Goal: Task Accomplishment & Management: Complete application form

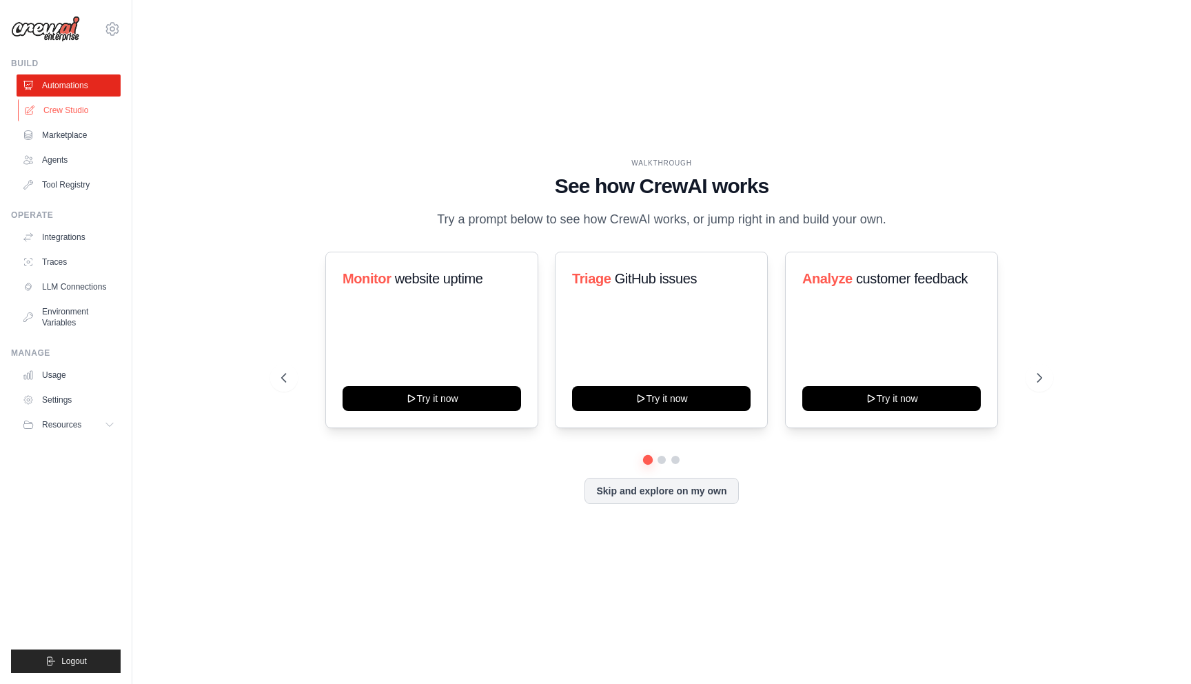
click at [70, 114] on link "Crew Studio" at bounding box center [70, 110] width 104 height 22
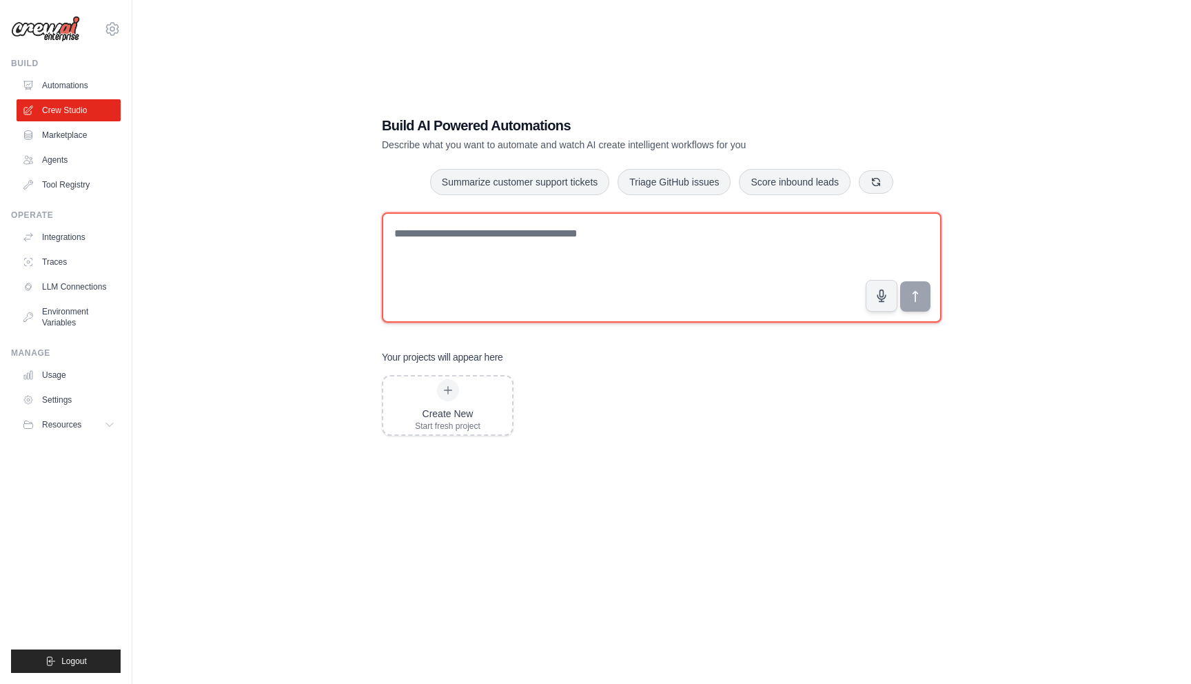
click at [572, 275] on textarea at bounding box center [662, 267] width 560 height 110
click at [735, 267] on textarea at bounding box center [662, 267] width 560 height 110
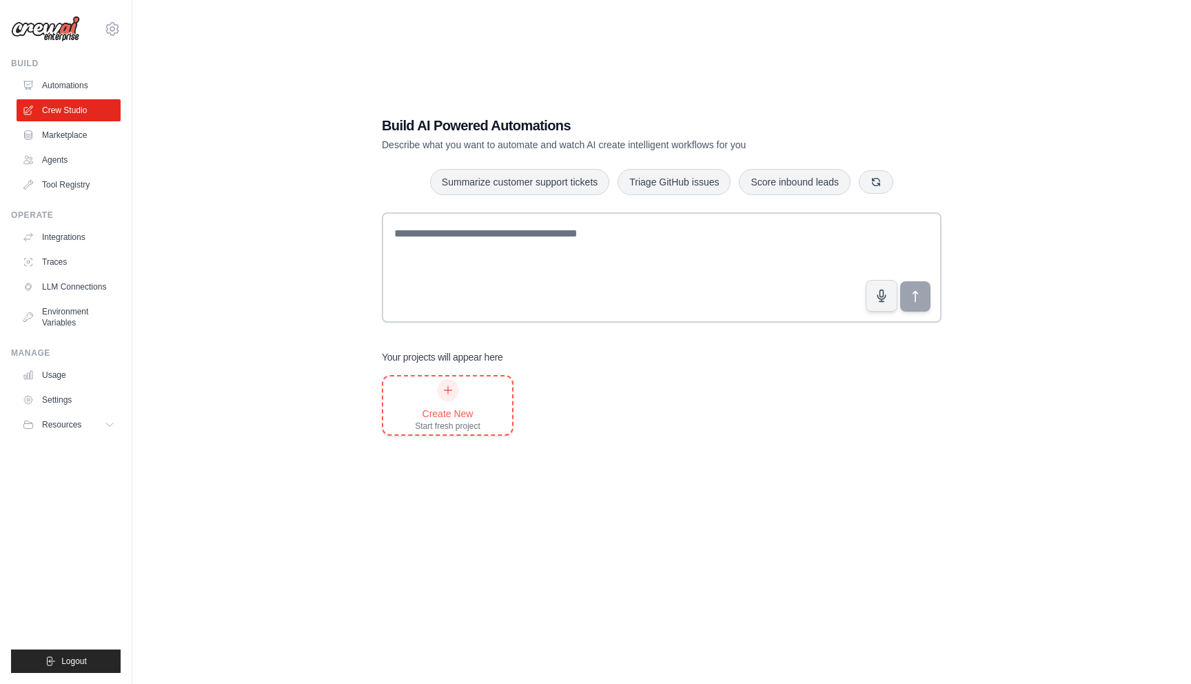
click at [450, 391] on icon at bounding box center [447, 390] width 11 height 11
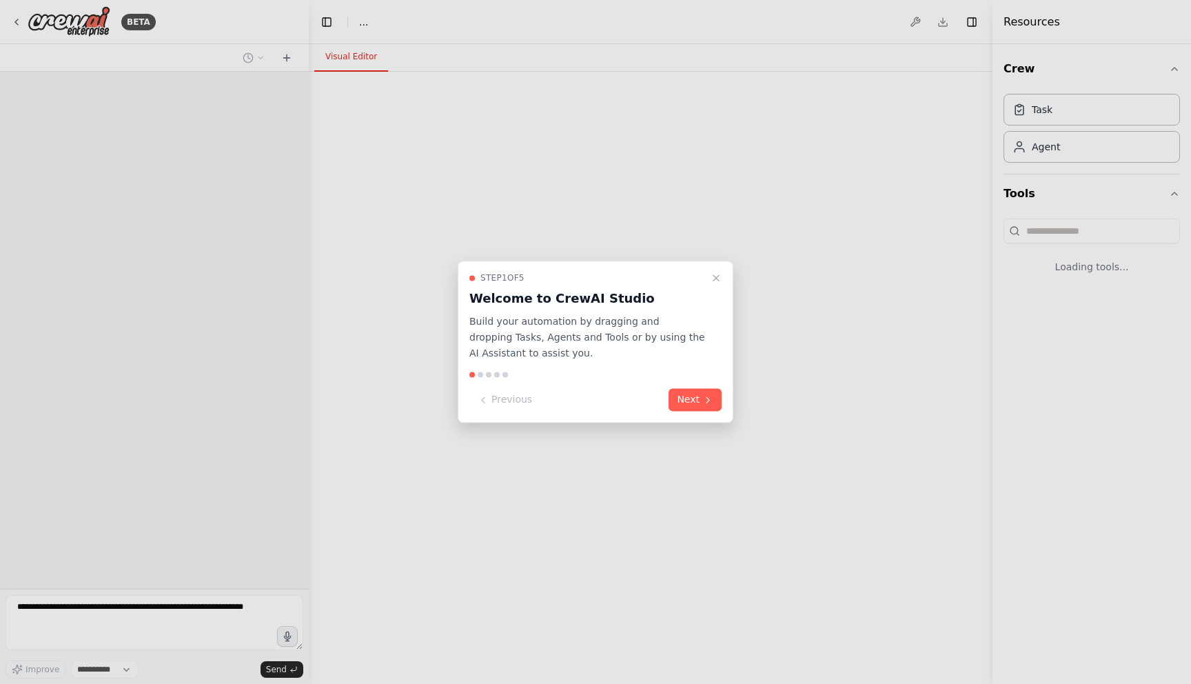
select select "****"
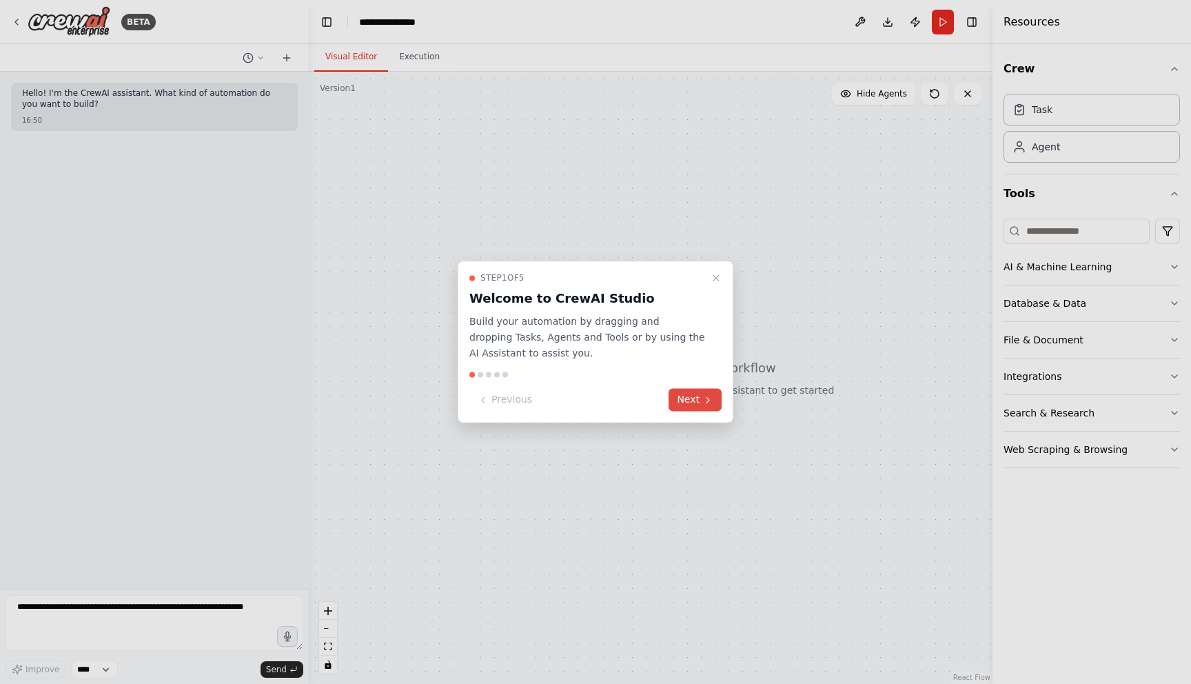
click at [695, 398] on button "Next" at bounding box center [694, 400] width 53 height 23
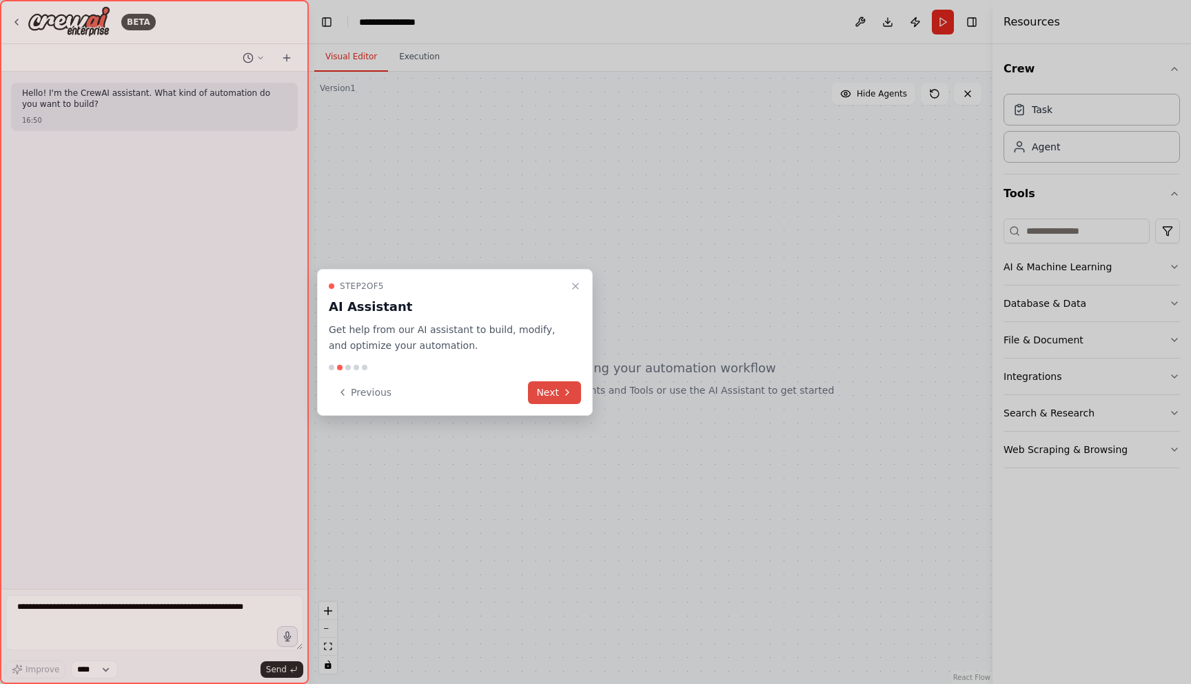
click at [565, 398] on button "Next" at bounding box center [554, 392] width 53 height 23
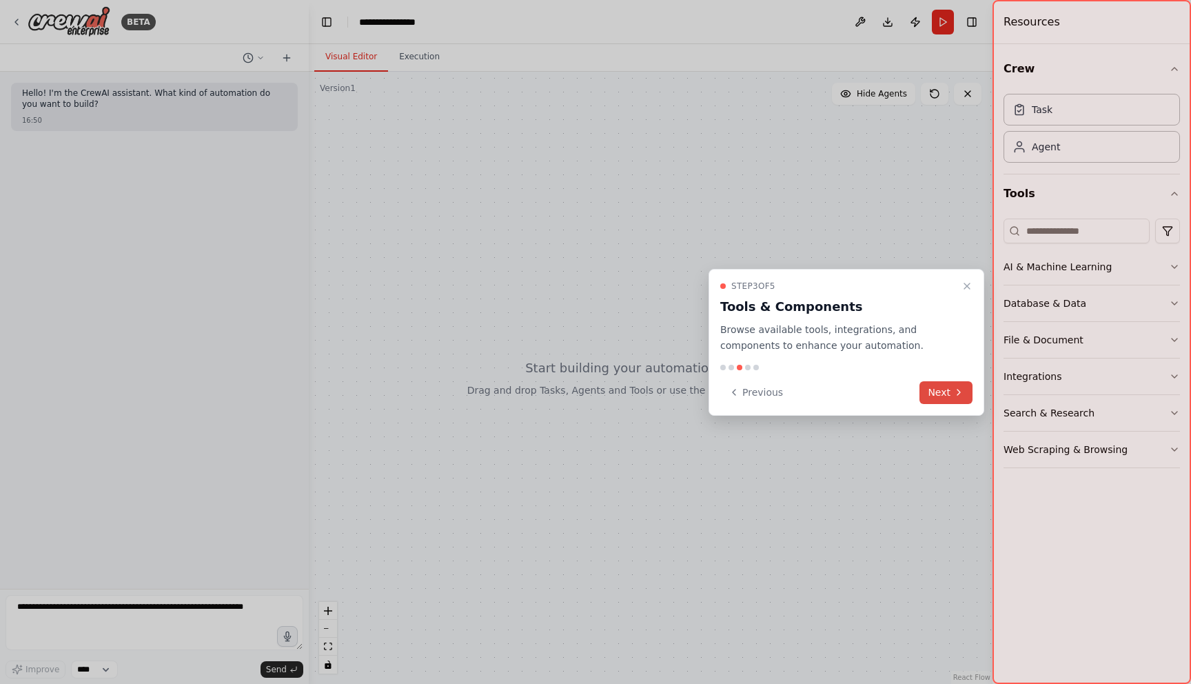
click at [945, 395] on button "Next" at bounding box center [945, 392] width 53 height 23
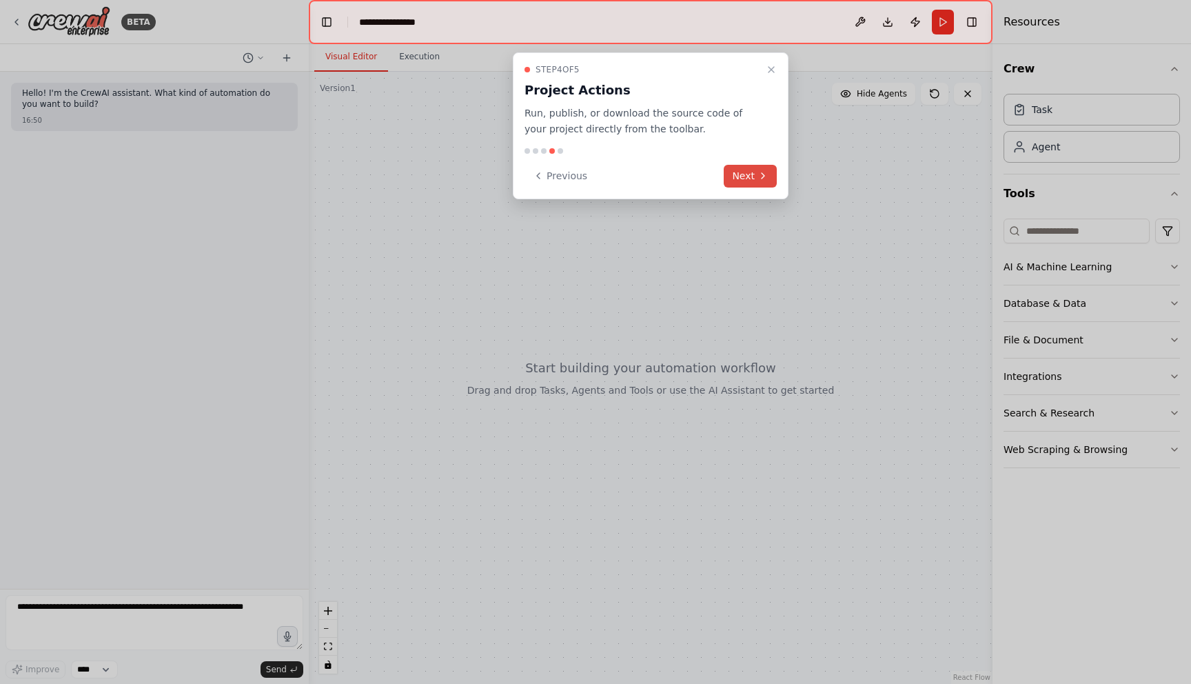
click at [759, 172] on icon at bounding box center [762, 175] width 11 height 11
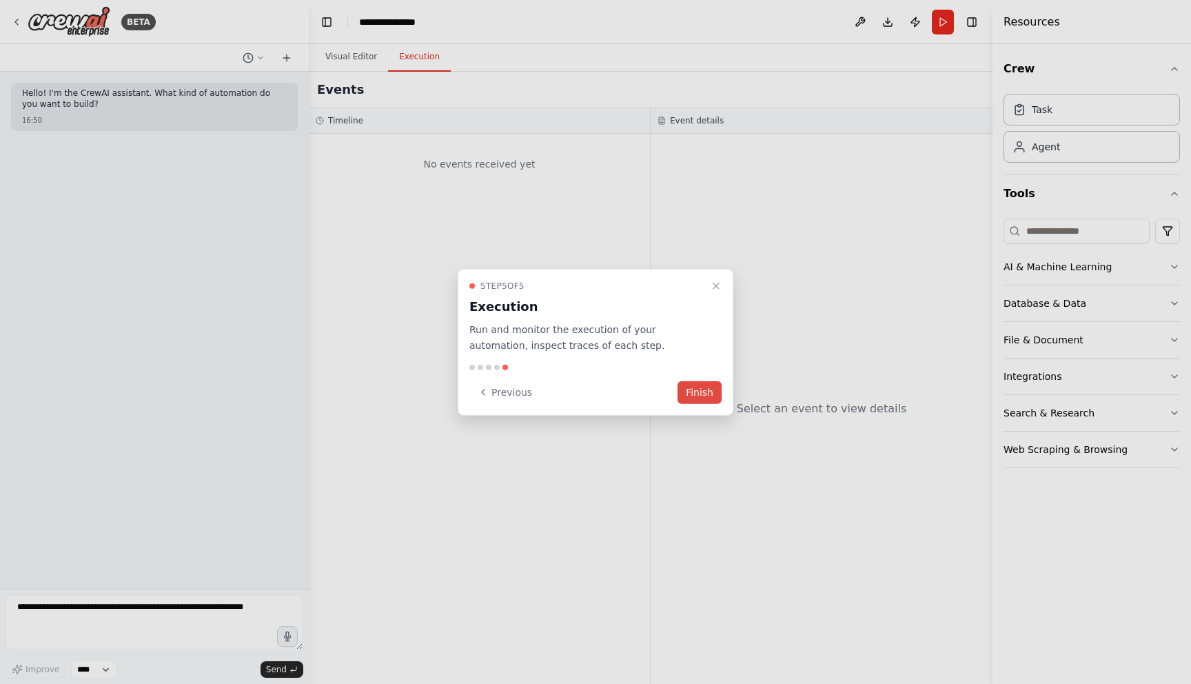
click at [699, 405] on div "Step 5 of 5 Execution Run and monitor the execution of your automation, inspect…" at bounding box center [596, 342] width 276 height 147
click at [705, 397] on button "Finish" at bounding box center [699, 391] width 44 height 23
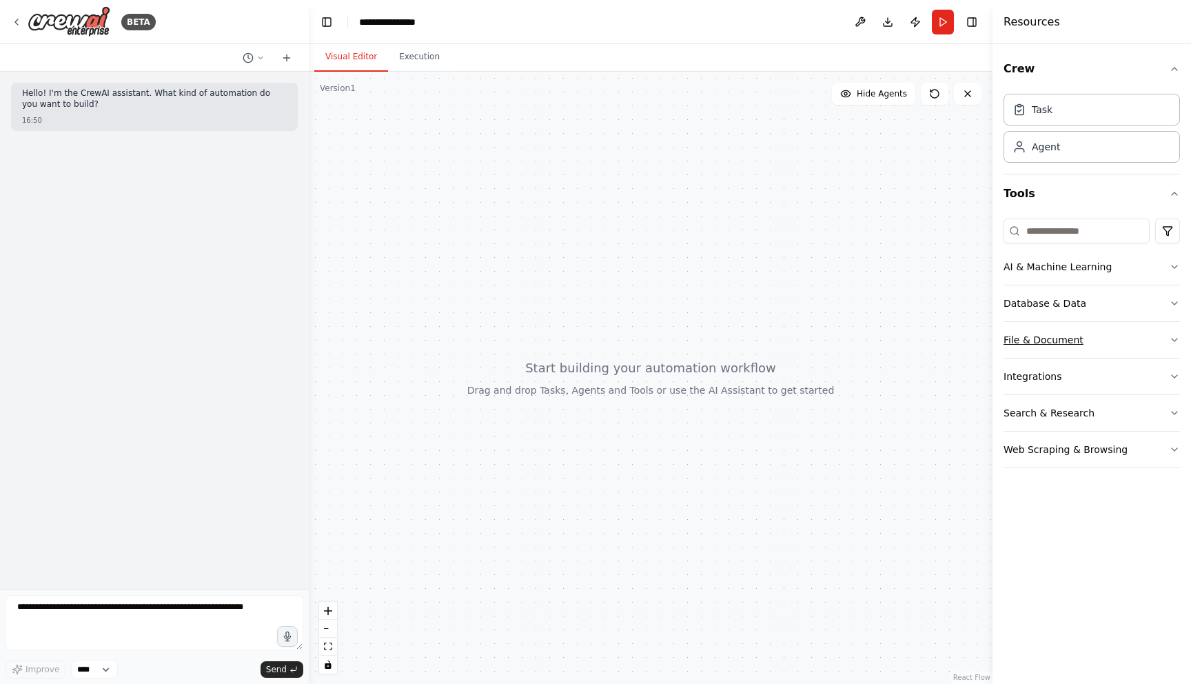
click at [1116, 344] on button "File & Document" at bounding box center [1091, 340] width 176 height 36
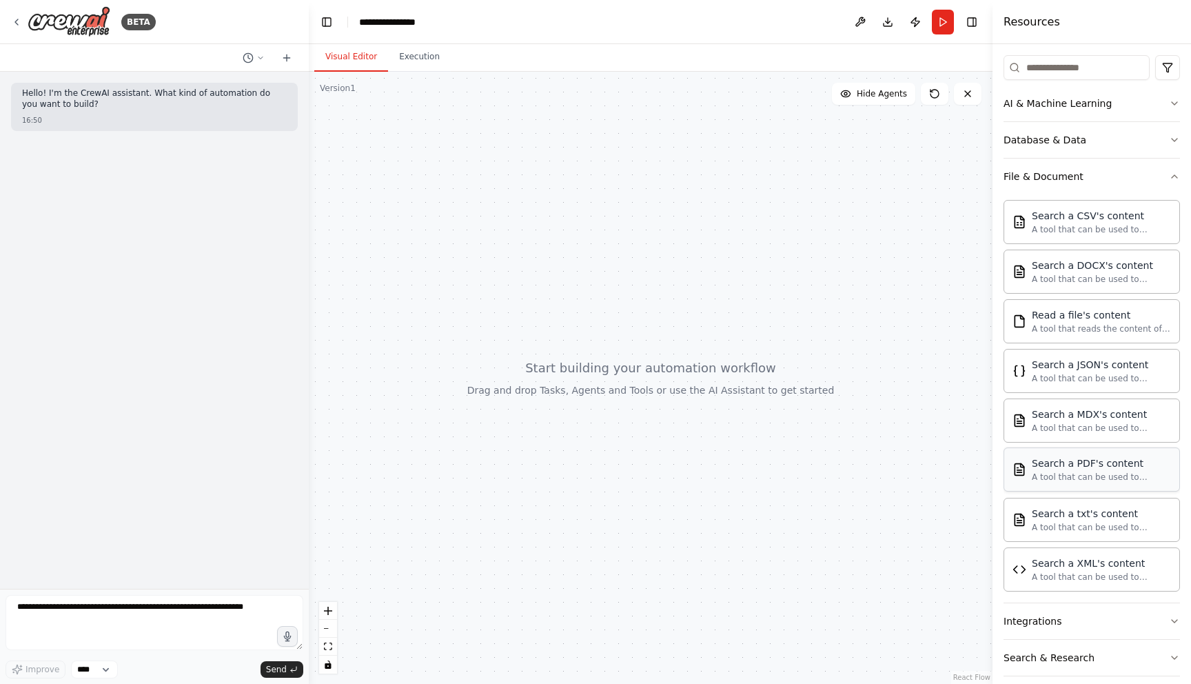
scroll to position [214, 0]
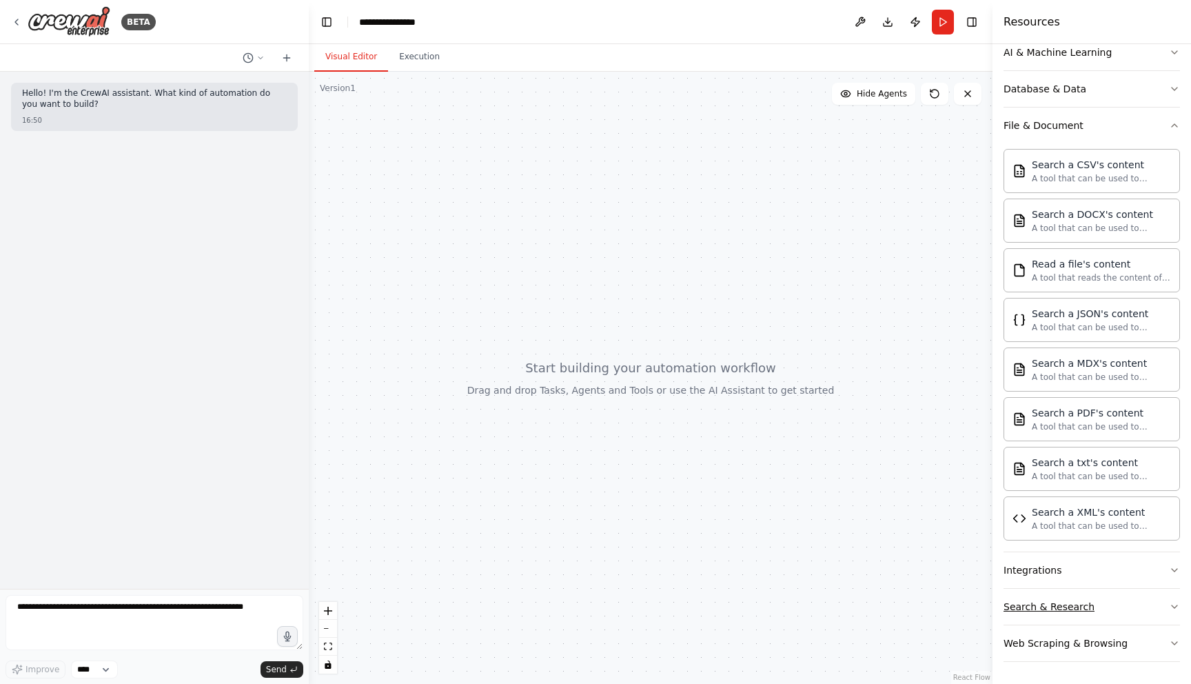
click at [1057, 604] on div "Search & Research" at bounding box center [1048, 606] width 91 height 14
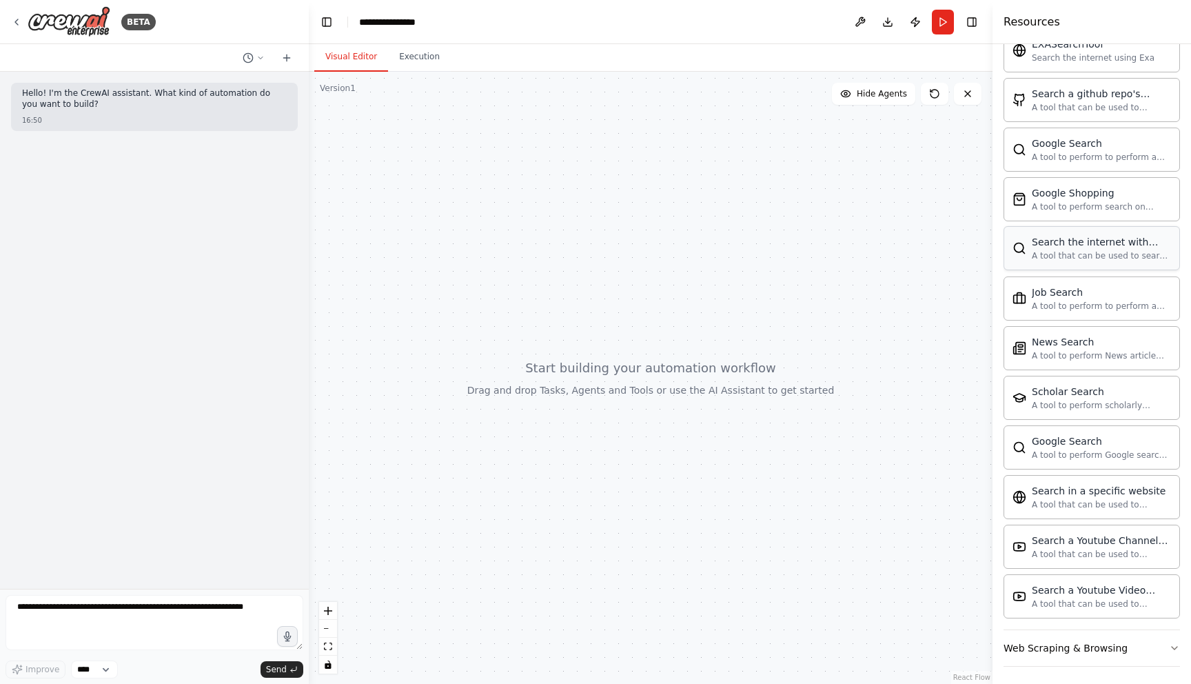
scroll to position [920, 0]
click at [1098, 648] on div "Web Scraping & Browsing" at bounding box center [1065, 643] width 124 height 14
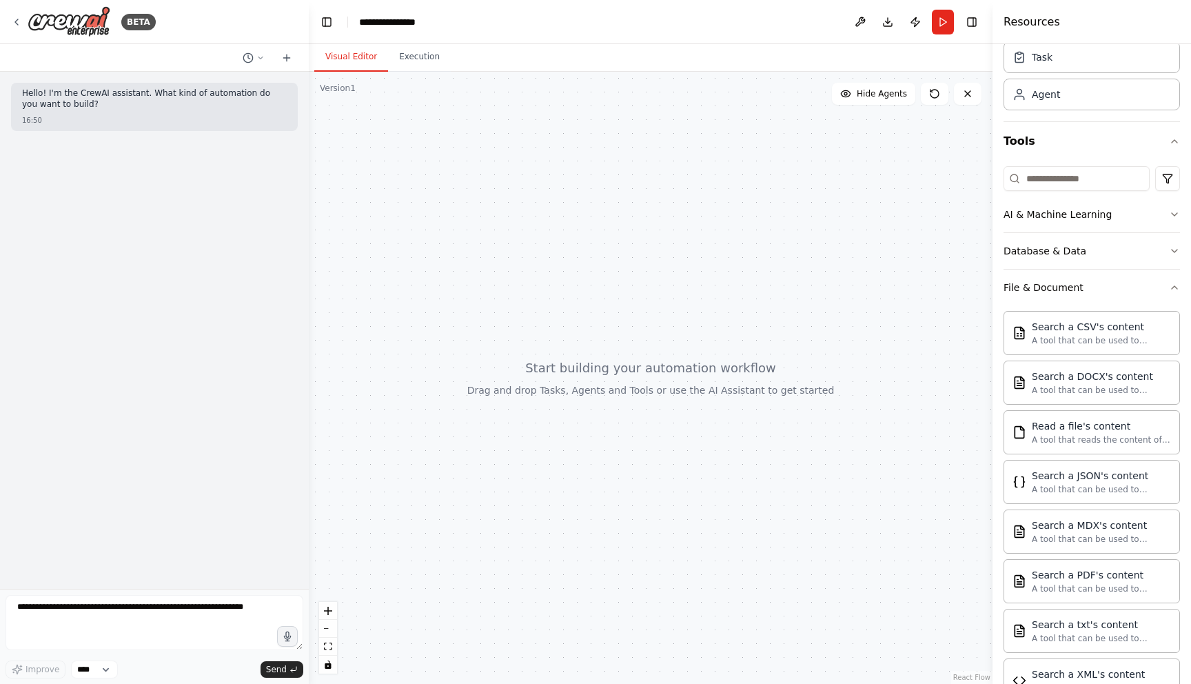
scroll to position [0, 0]
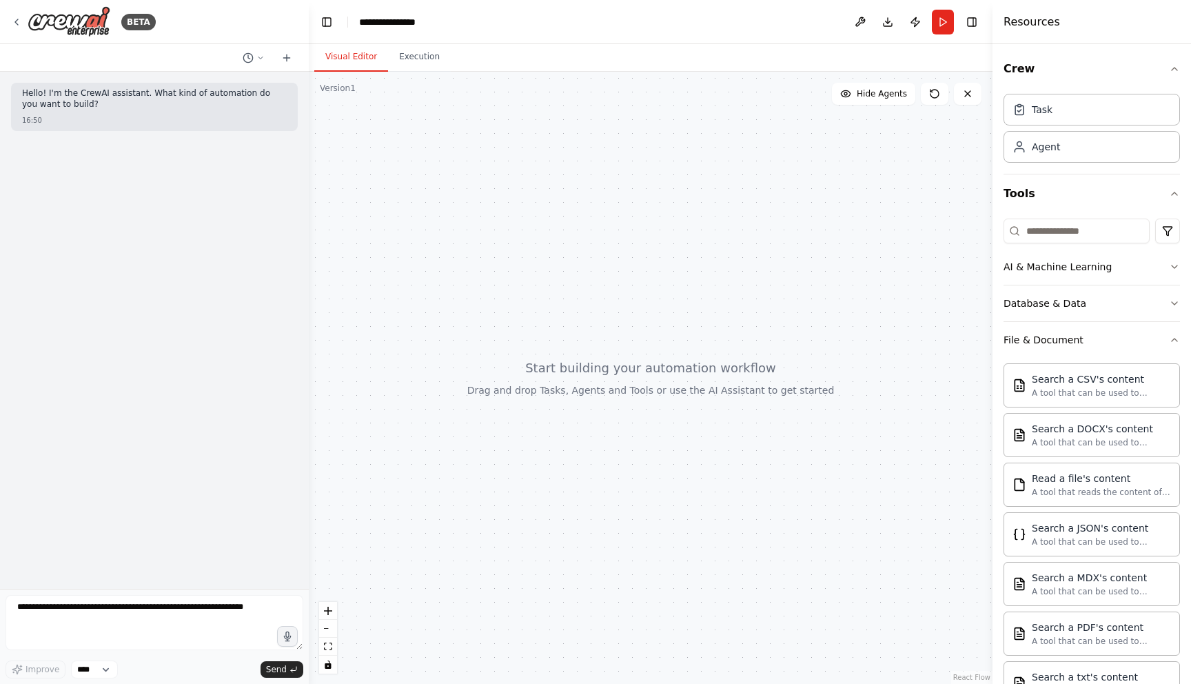
click at [1053, 125] on div "Task Agent" at bounding box center [1091, 125] width 176 height 74
click at [1059, 103] on div "Task" at bounding box center [1091, 109] width 176 height 32
click at [1050, 111] on div "Task" at bounding box center [1042, 109] width 21 height 14
drag, startPoint x: 1050, startPoint y: 111, endPoint x: 793, endPoint y: 277, distance: 306.0
click at [793, 277] on div "**********" at bounding box center [595, 342] width 1191 height 684
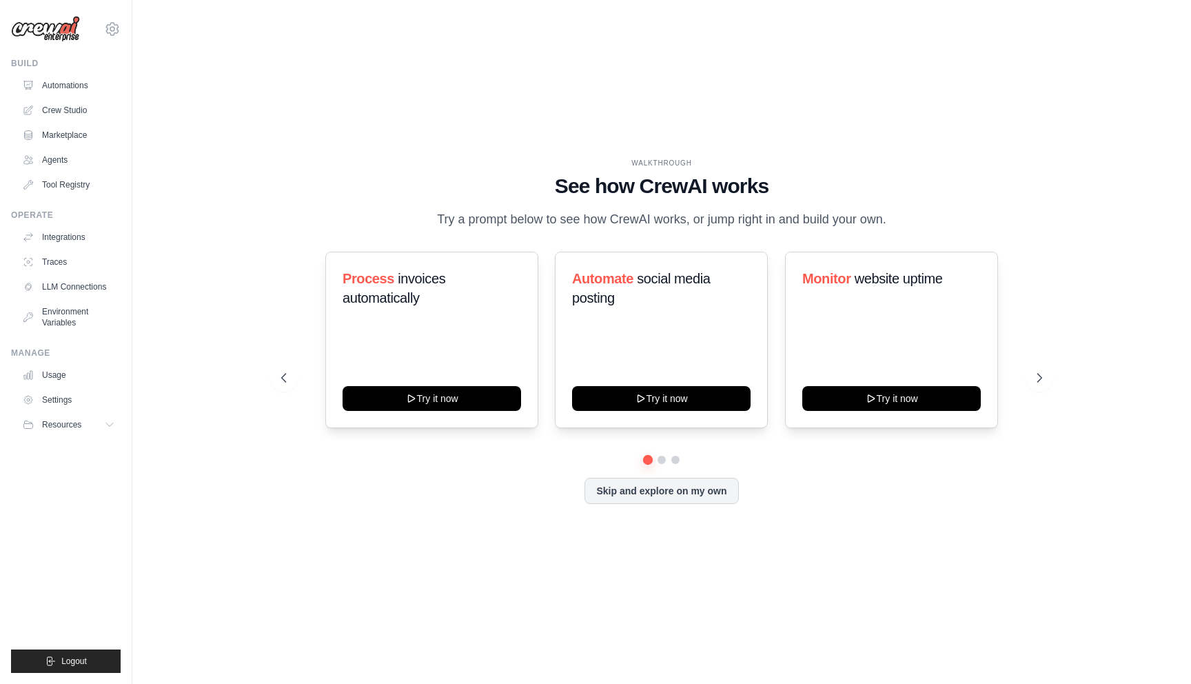
click at [52, 150] on link "Agents" at bounding box center [69, 160] width 104 height 22
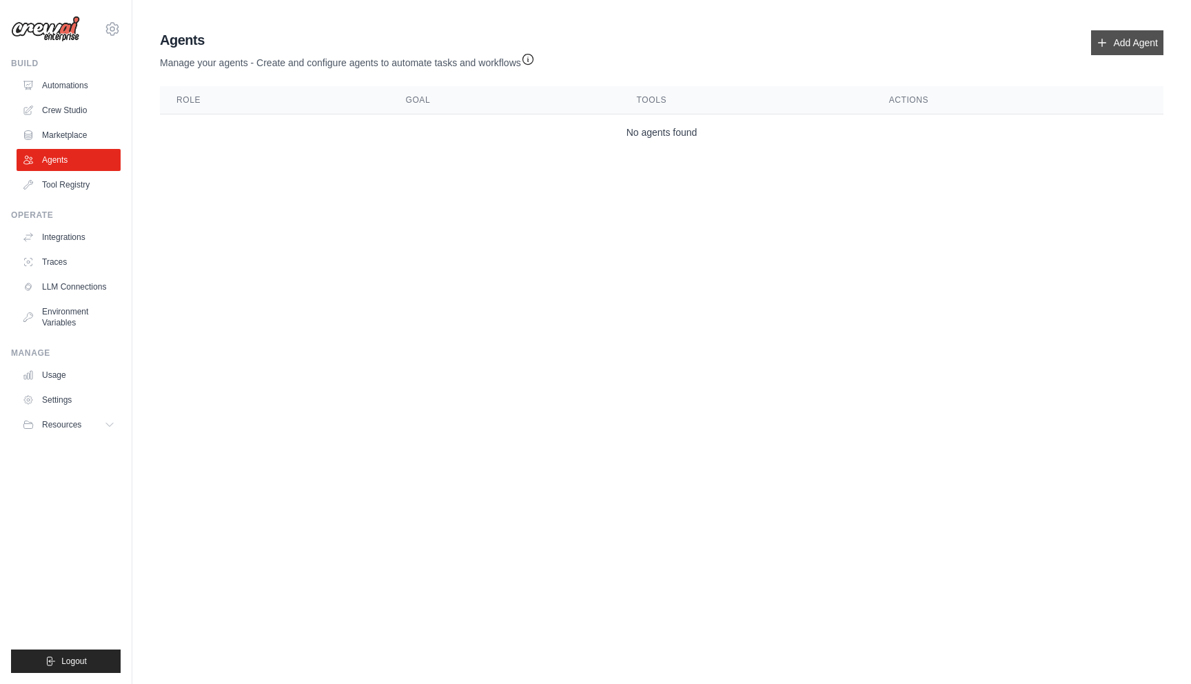
click at [1110, 48] on link "Add Agent" at bounding box center [1127, 42] width 72 height 25
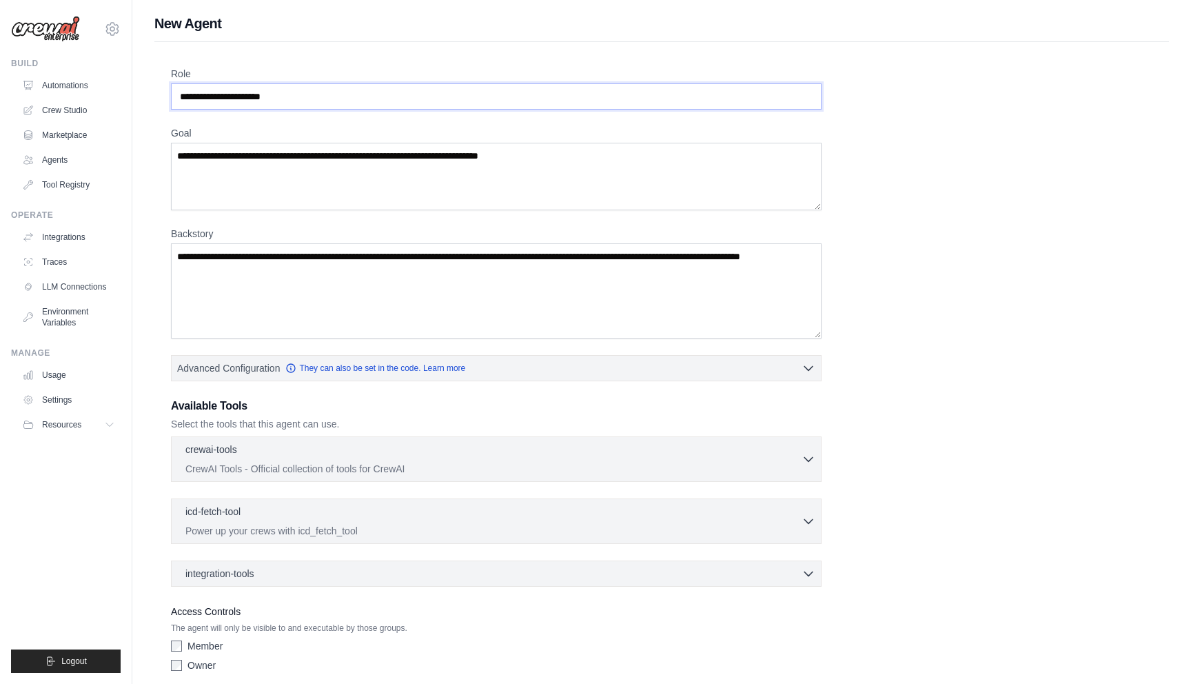
click at [253, 88] on input "Role" at bounding box center [496, 96] width 650 height 26
click at [246, 99] on input "Role" at bounding box center [496, 96] width 650 height 26
drag, startPoint x: 311, startPoint y: 93, endPoint x: 129, endPoint y: 87, distance: 182.7
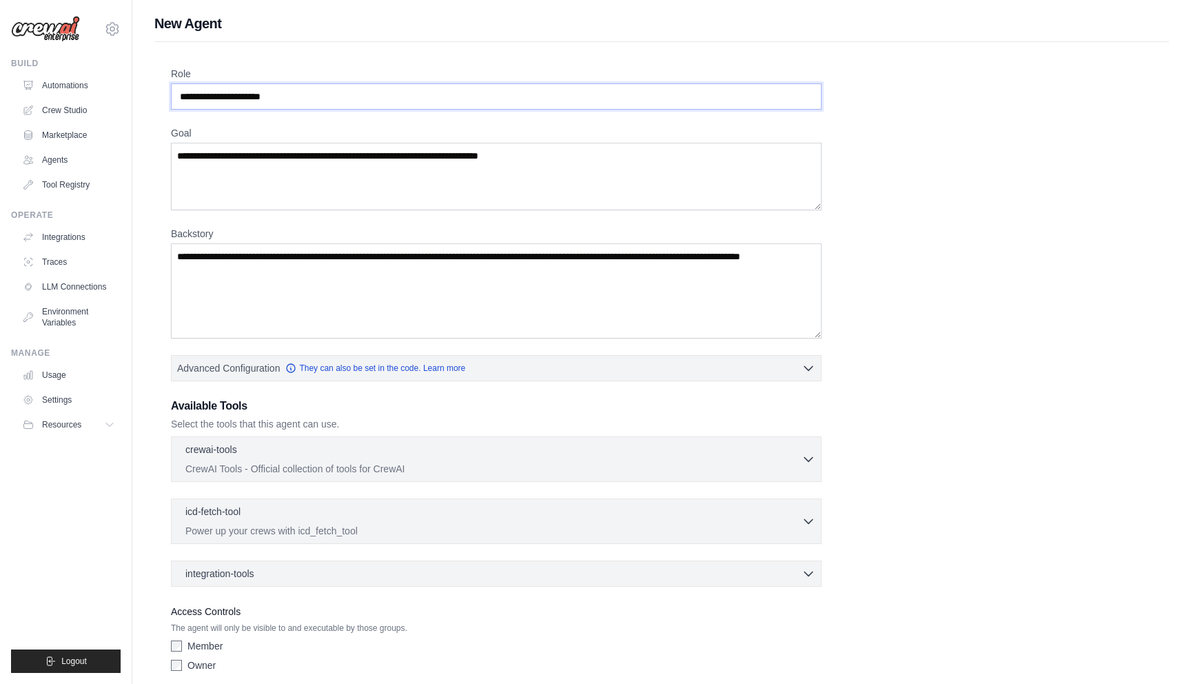
click at [129, 87] on div "ugupta@coursera.org Settings Build Automations Crew Studio" at bounding box center [595, 369] width 1191 height 739
click at [288, 90] on input "Role" at bounding box center [496, 96] width 650 height 26
click at [66, 183] on link "Tool Registry" at bounding box center [70, 185] width 104 height 22
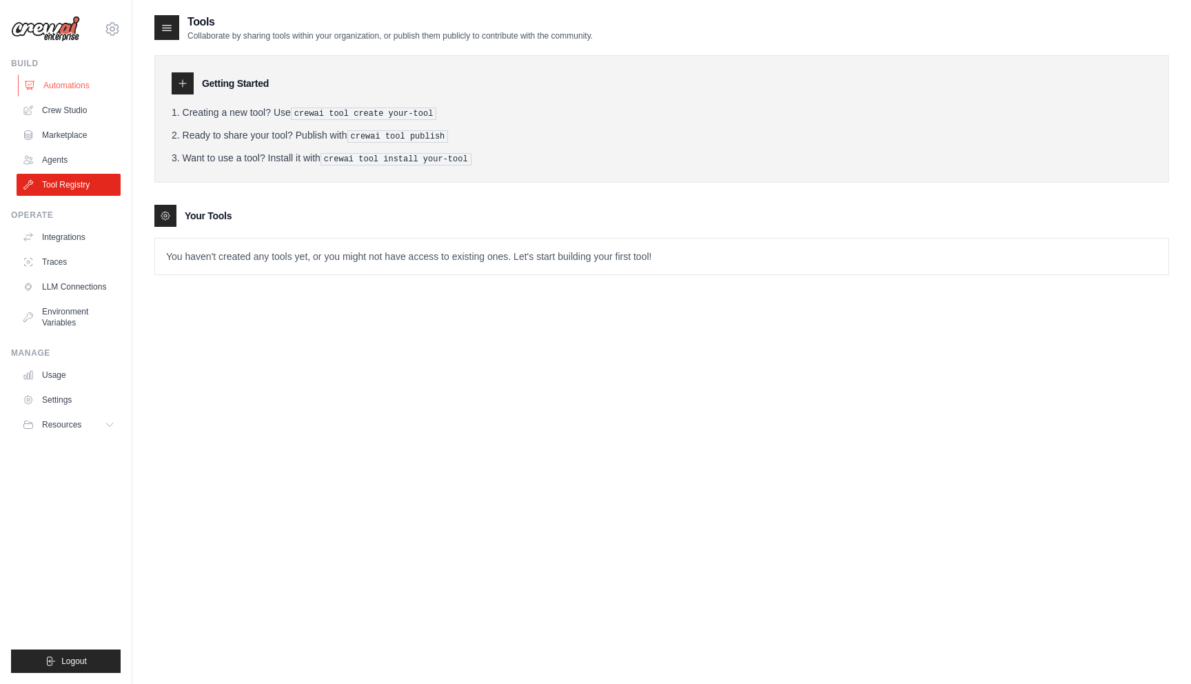
click at [81, 93] on link "Automations" at bounding box center [70, 85] width 104 height 22
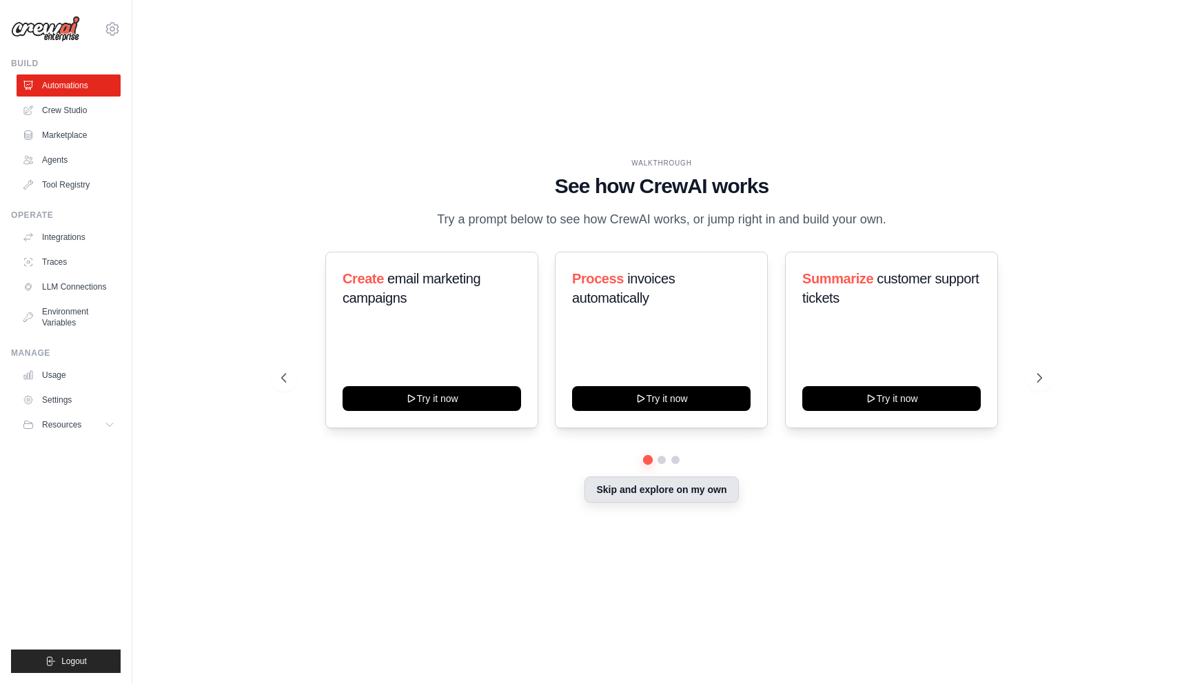
click at [697, 492] on button "Skip and explore on my own" at bounding box center [661, 489] width 154 height 26
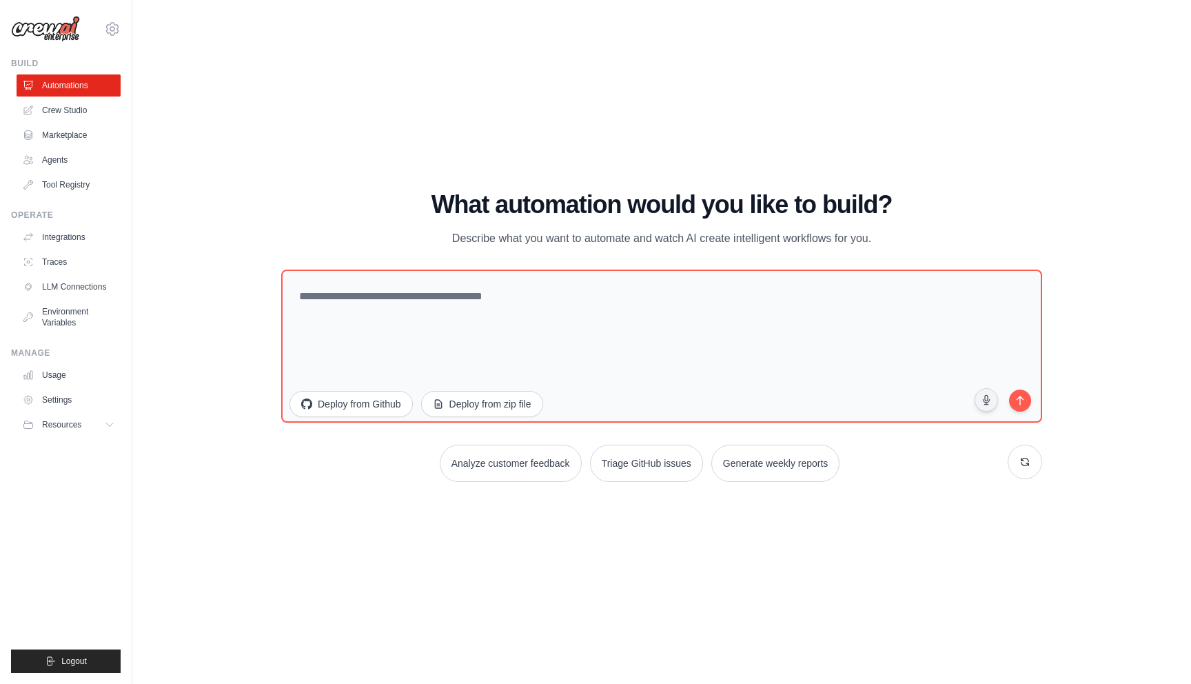
click at [76, 97] on ul "Automations Crew Studio Marketplace Agents Tool Registry" at bounding box center [69, 134] width 104 height 121
click at [70, 114] on link "Crew Studio" at bounding box center [70, 110] width 104 height 22
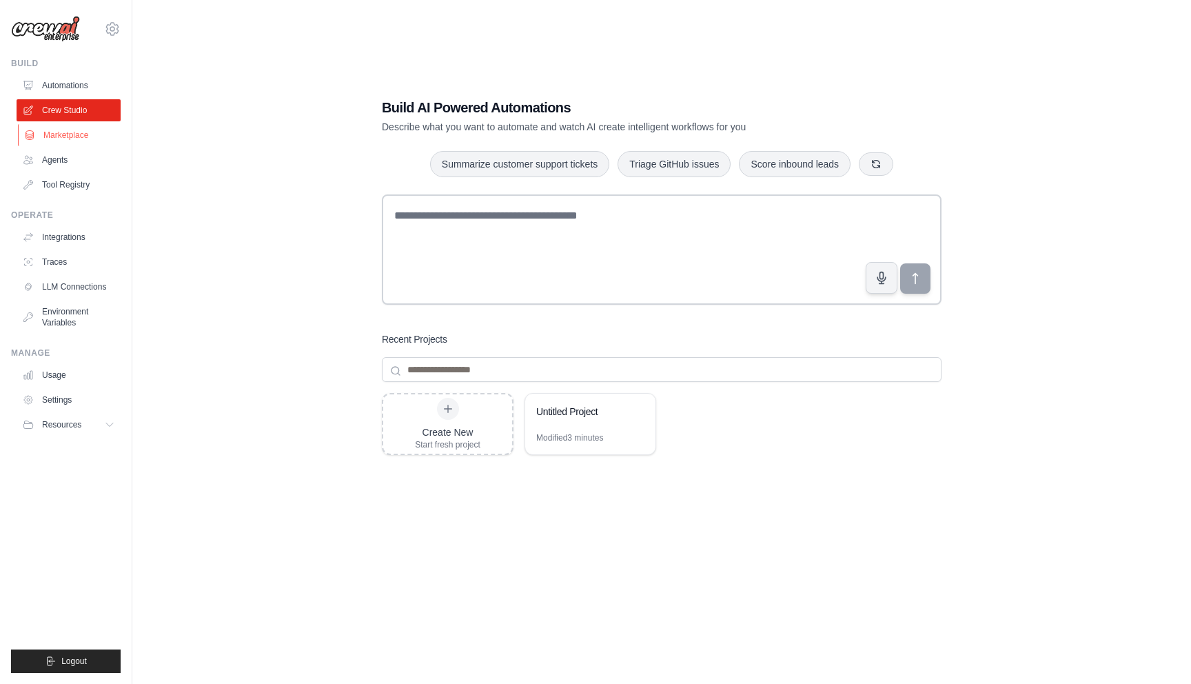
click at [54, 130] on link "Marketplace" at bounding box center [70, 135] width 104 height 22
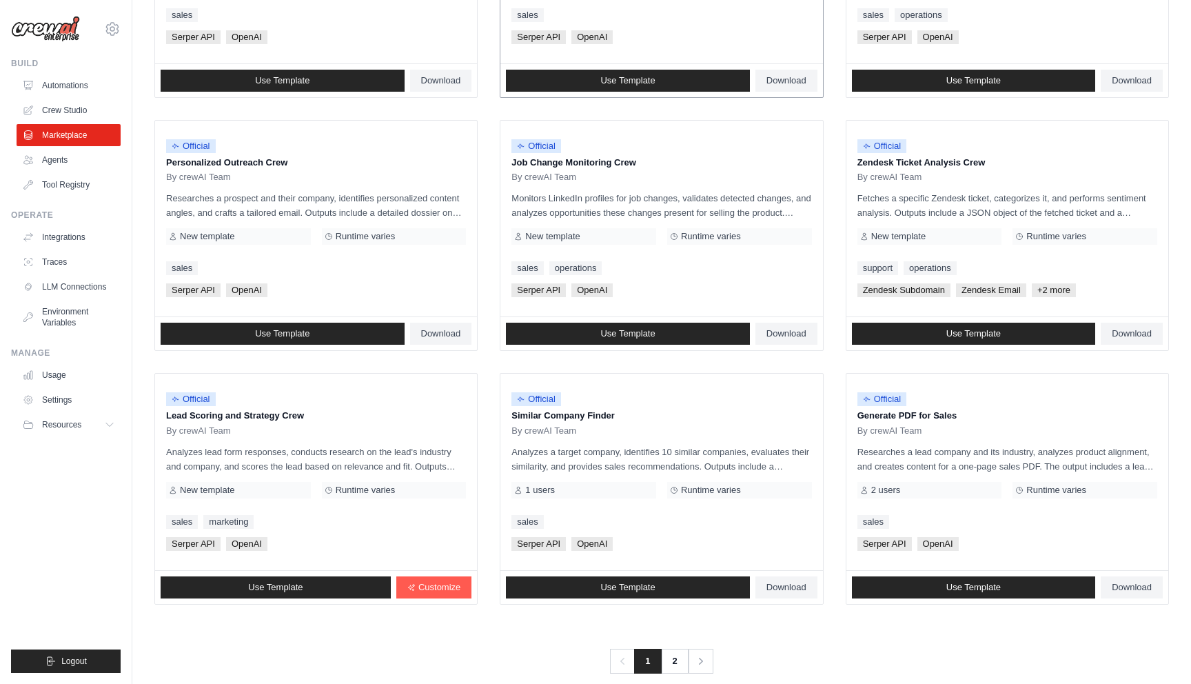
scroll to position [593, 0]
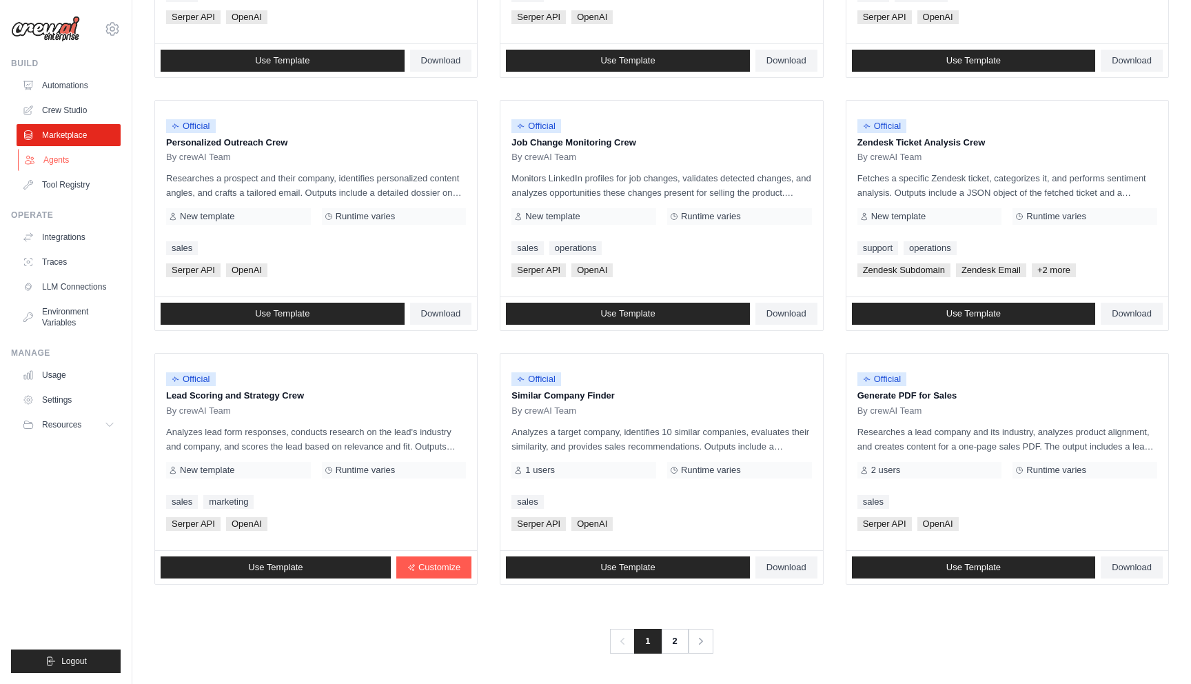
click at [53, 156] on link "Agents" at bounding box center [70, 160] width 104 height 22
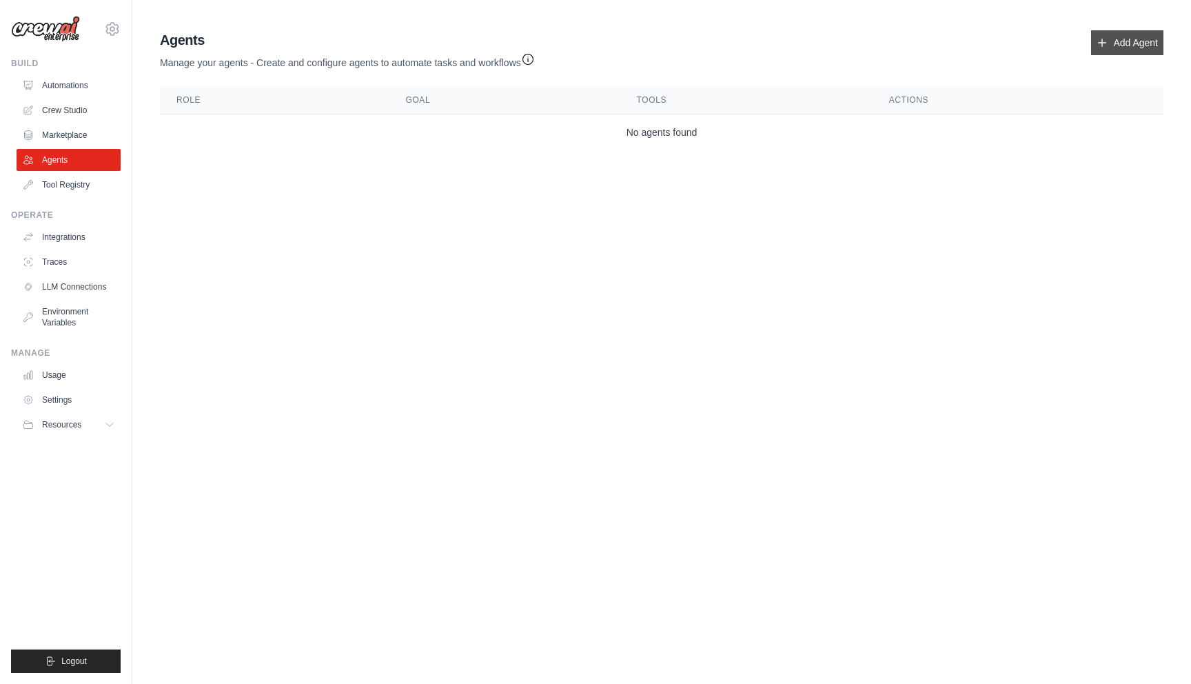
click at [1115, 42] on link "Add Agent" at bounding box center [1127, 42] width 72 height 25
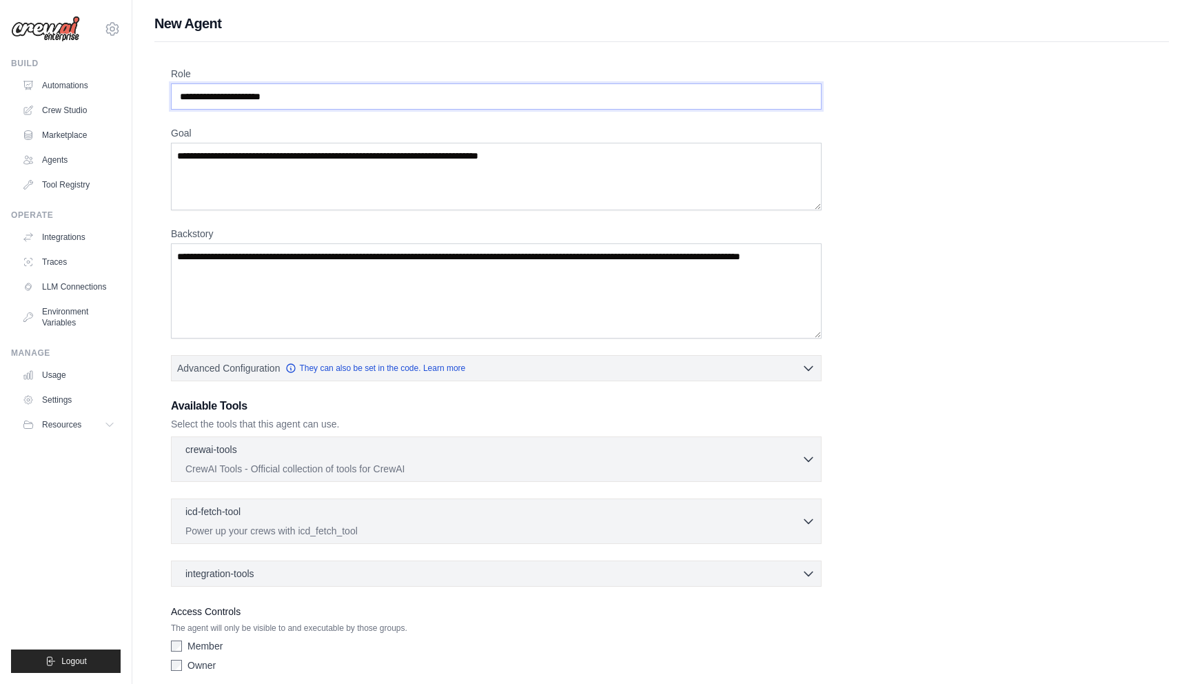
click at [254, 90] on input "Role" at bounding box center [496, 96] width 650 height 26
click at [216, 101] on input "**********" at bounding box center [496, 96] width 650 height 26
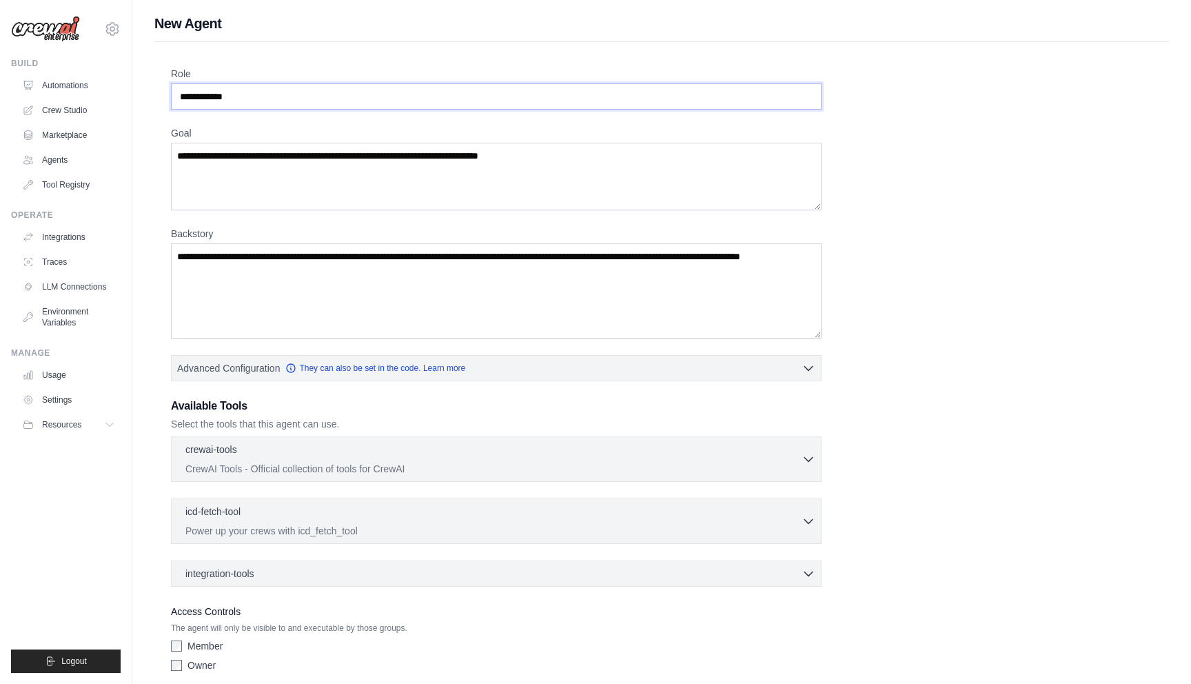
type input "**********"
click at [209, 156] on textarea "Goal" at bounding box center [496, 177] width 650 height 68
drag, startPoint x: 596, startPoint y: 167, endPoint x: 498, endPoint y: 167, distance: 97.8
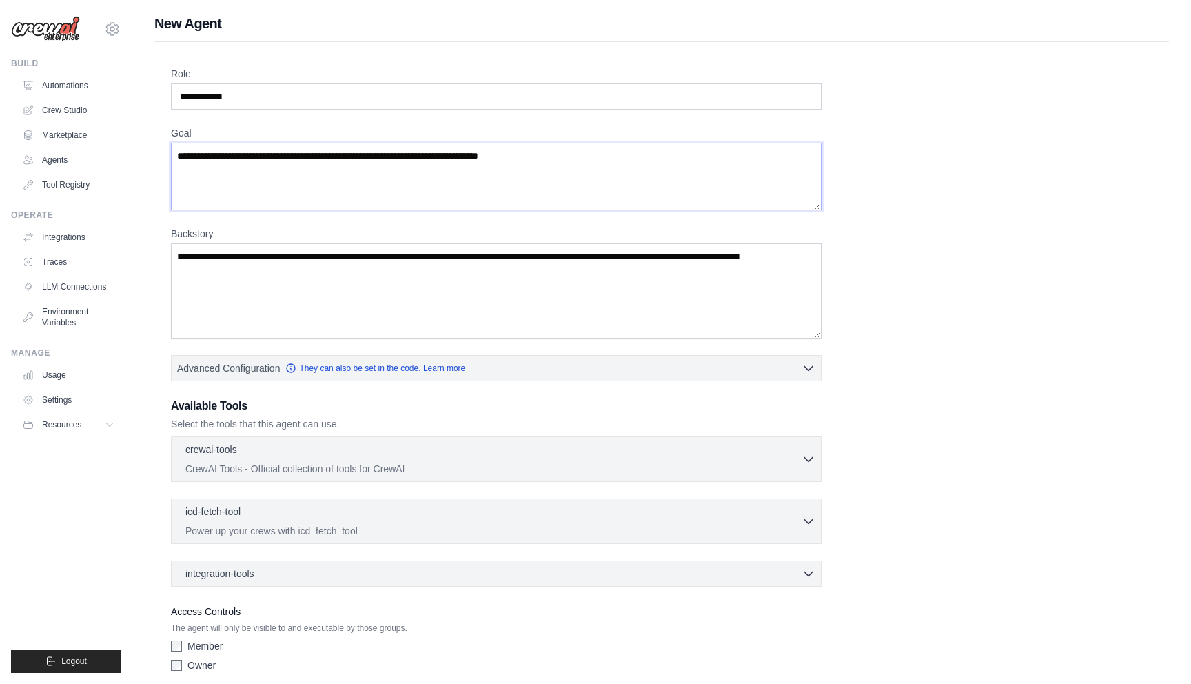
click at [537, 167] on textarea "Goal" at bounding box center [496, 177] width 650 height 68
click at [189, 95] on input "**********" at bounding box center [496, 96] width 650 height 26
drag, startPoint x: 196, startPoint y: 257, endPoint x: 311, endPoint y: 263, distance: 115.9
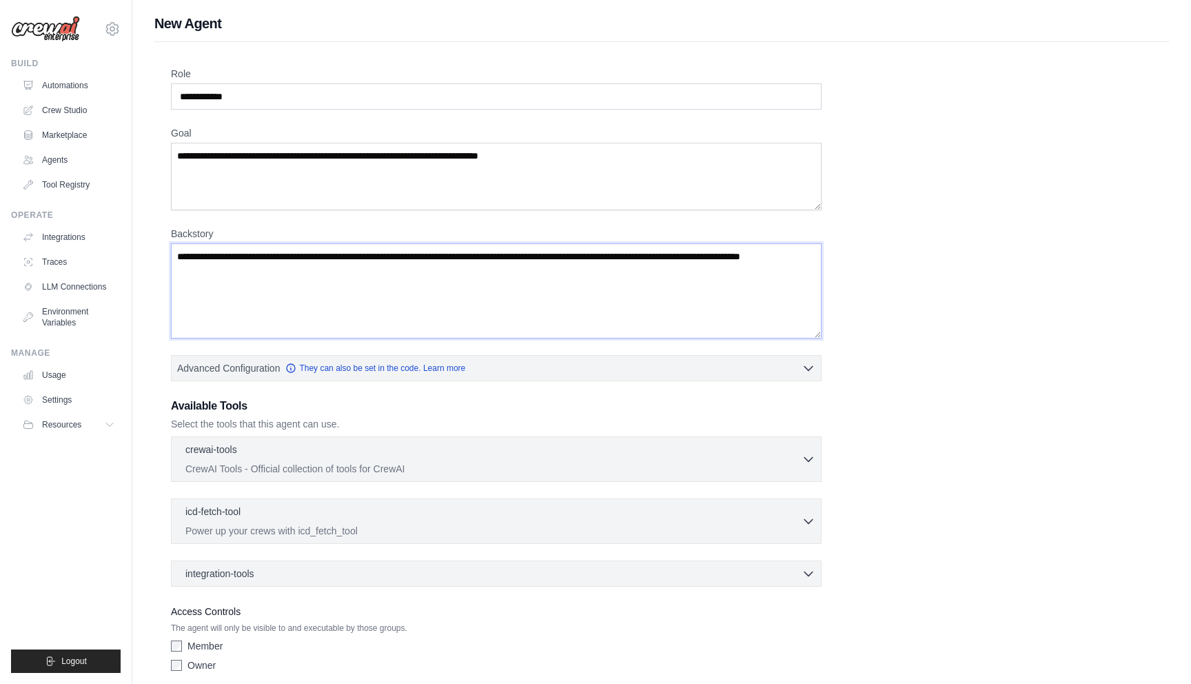
click at [311, 263] on textarea "Backstory" at bounding box center [496, 290] width 650 height 95
drag, startPoint x: 500, startPoint y: 286, endPoint x: 365, endPoint y: 286, distance: 135.1
click at [365, 286] on textarea "Backstory" at bounding box center [496, 290] width 650 height 95
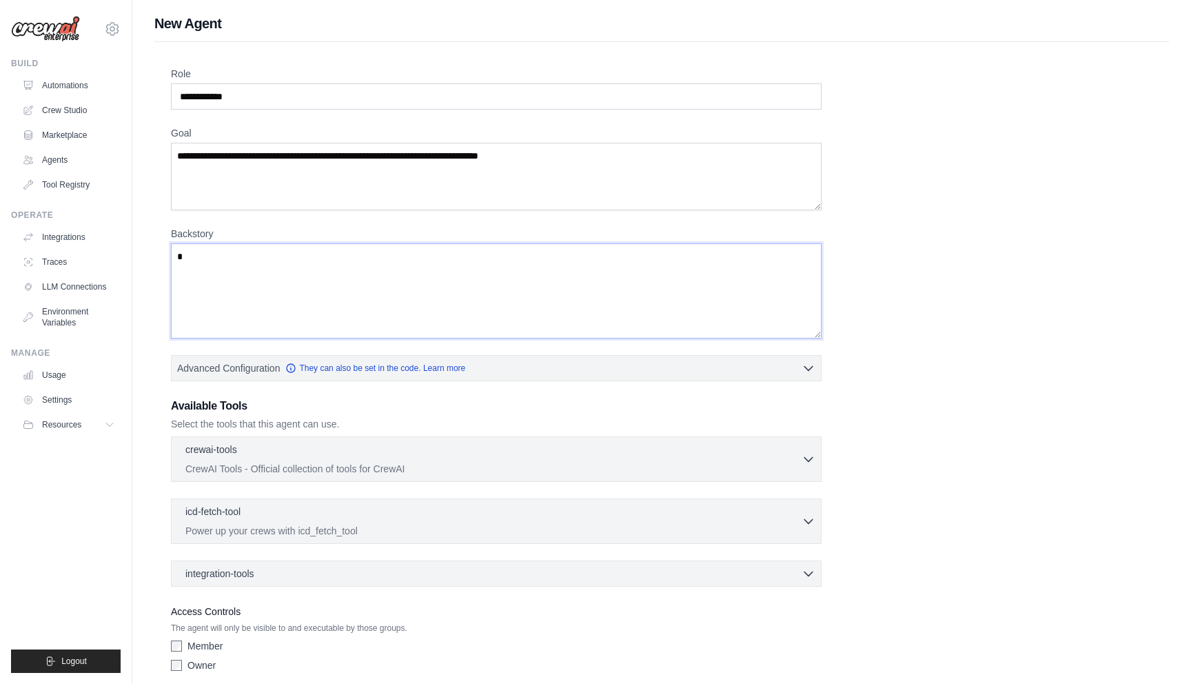
type textarea "**"
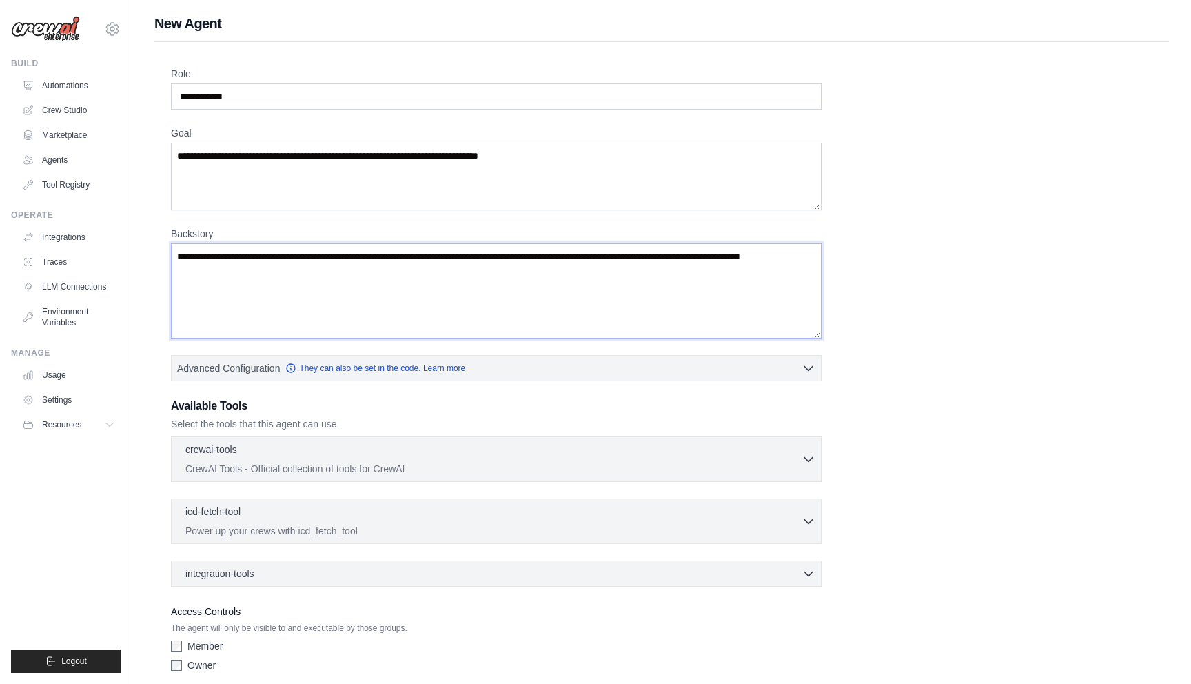
click at [340, 277] on textarea "Backstory" at bounding box center [496, 290] width 650 height 95
click at [271, 269] on textarea "Backstory" at bounding box center [496, 290] width 650 height 95
click at [280, 270] on textarea "Backstory" at bounding box center [496, 290] width 650 height 95
click at [684, 254] on textarea "Backstory" at bounding box center [496, 290] width 650 height 95
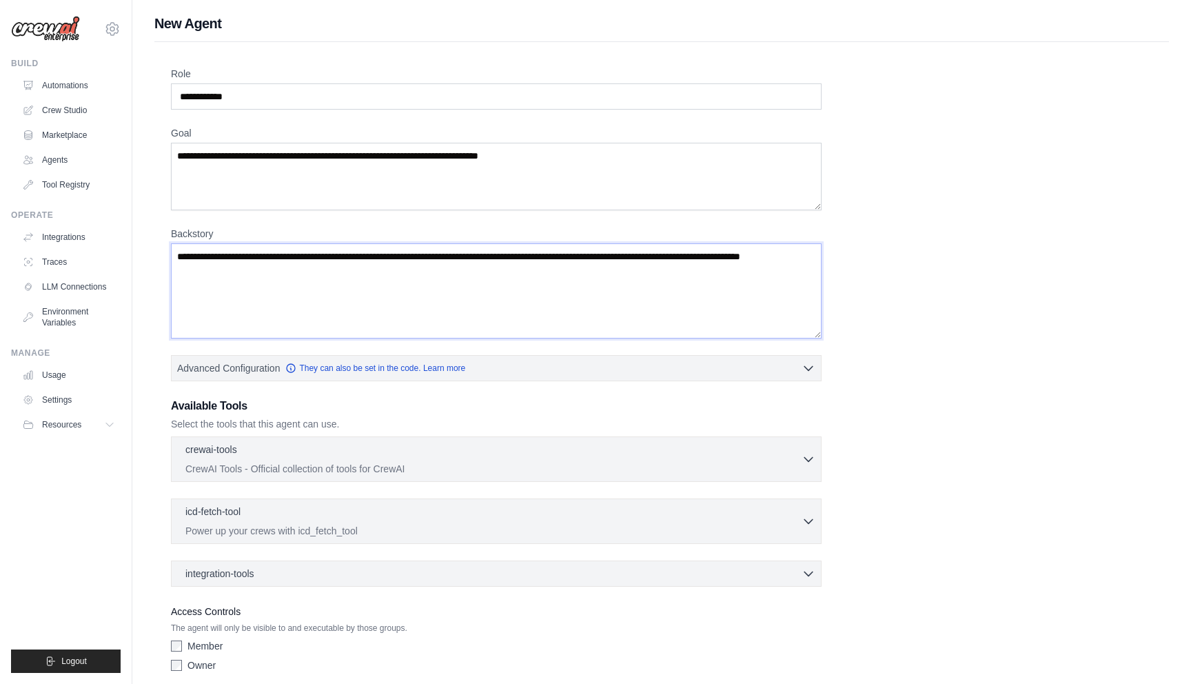
click at [684, 254] on textarea "Backstory" at bounding box center [496, 290] width 650 height 95
click at [288, 180] on textarea "Goal" at bounding box center [496, 177] width 650 height 68
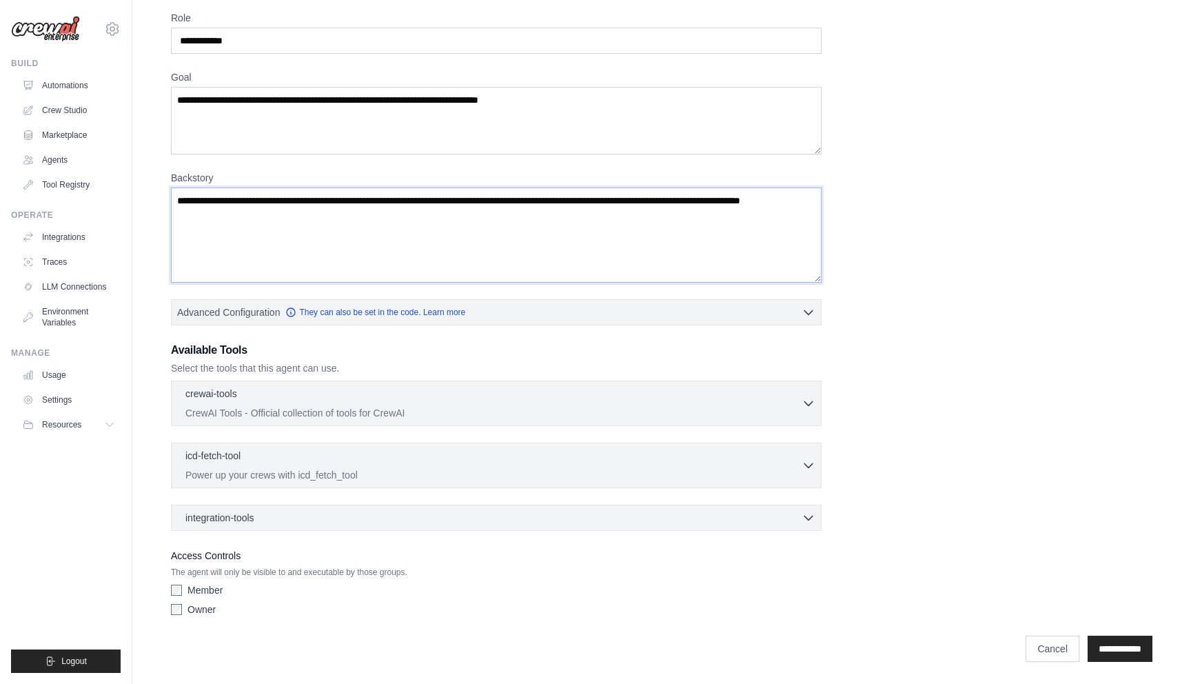
click at [346, 232] on textarea "Backstory" at bounding box center [496, 234] width 650 height 95
click at [43, 431] on button "Resources" at bounding box center [70, 424] width 104 height 22
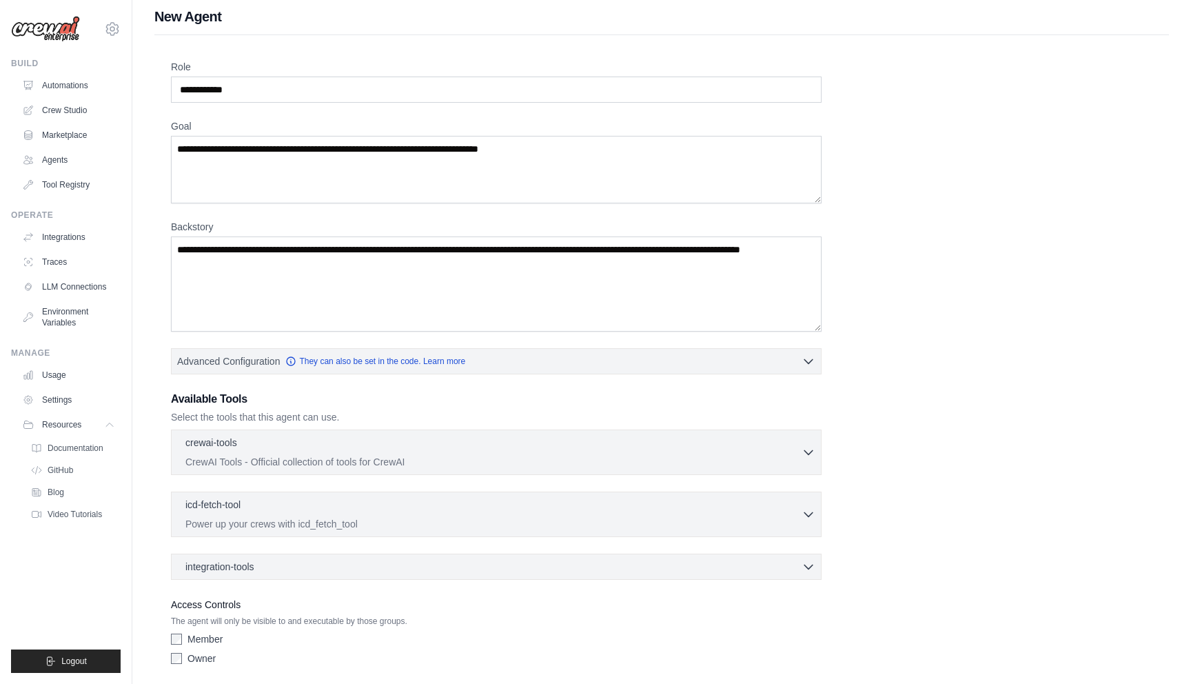
scroll to position [0, 0]
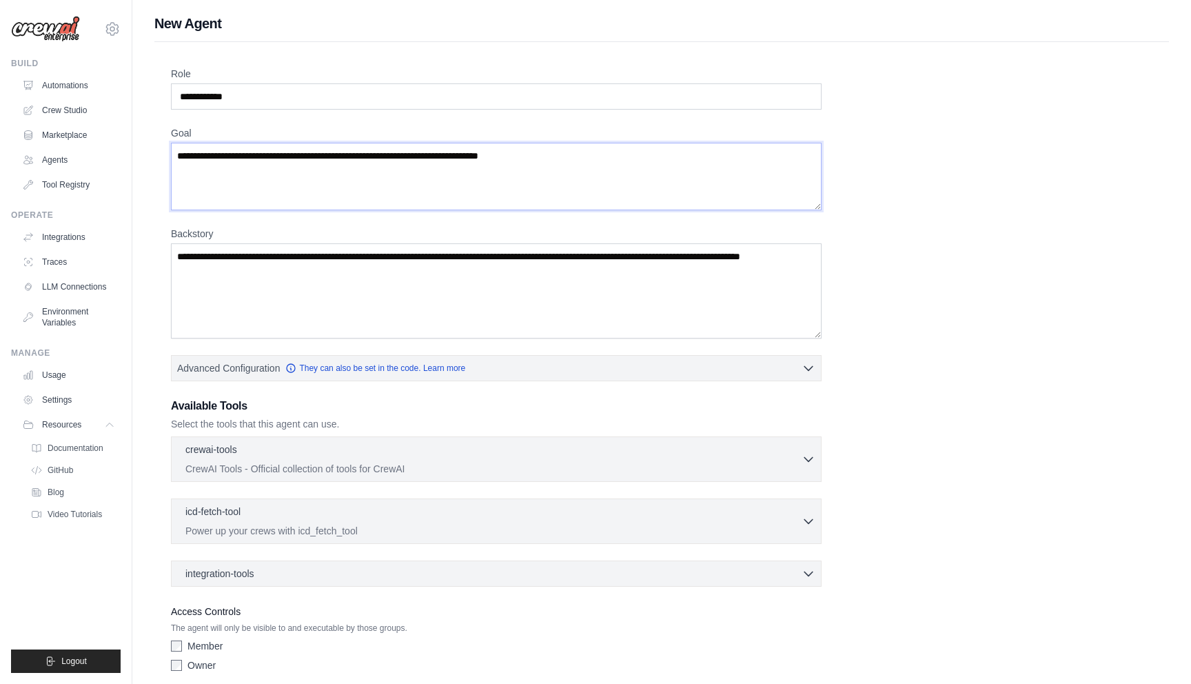
click at [289, 153] on textarea "Goal" at bounding box center [496, 177] width 650 height 68
drag, startPoint x: 596, startPoint y: 156, endPoint x: 220, endPoint y: 150, distance: 376.3
click at [211, 150] on textarea "Goal" at bounding box center [496, 177] width 650 height 68
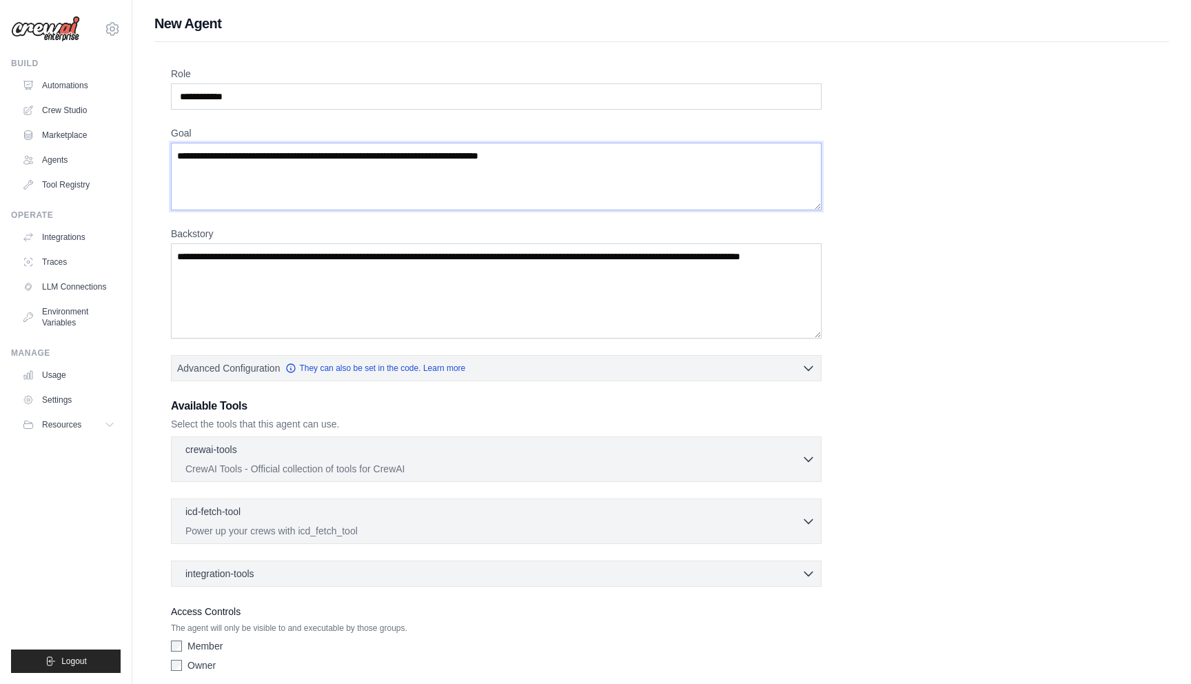
click at [221, 150] on textarea "Goal" at bounding box center [496, 177] width 650 height 68
paste textarea "**********"
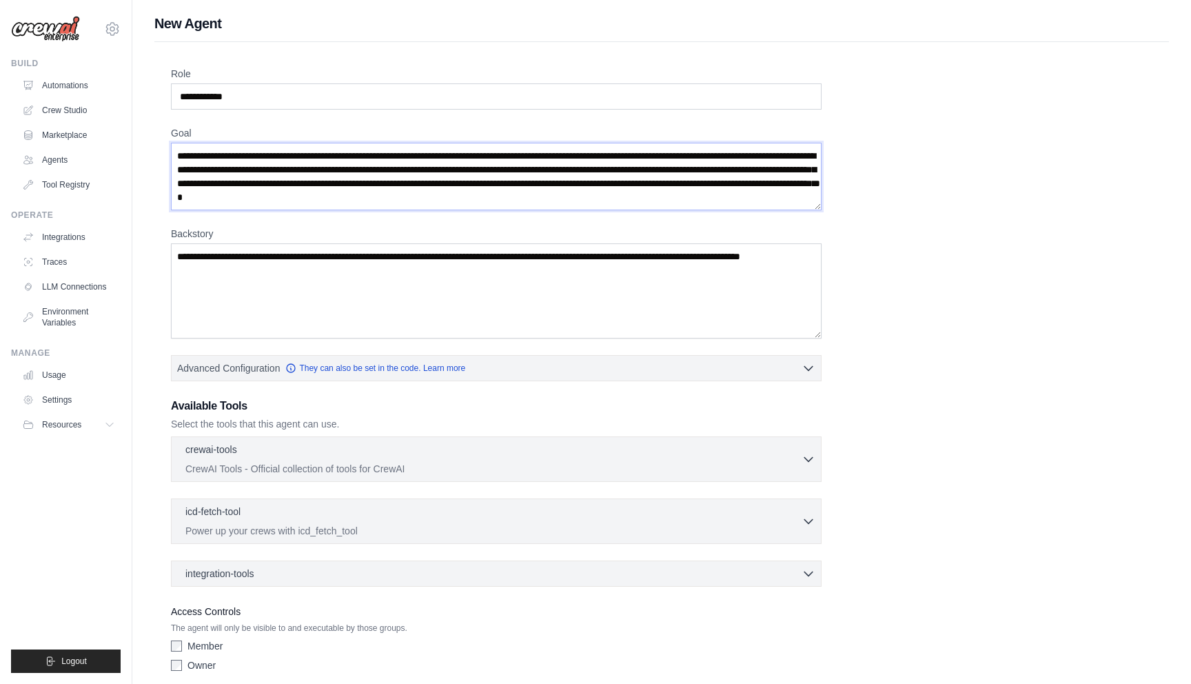
type textarea "**********"
click at [337, 307] on textarea "Backstory" at bounding box center [496, 290] width 650 height 95
paste textarea "**********"
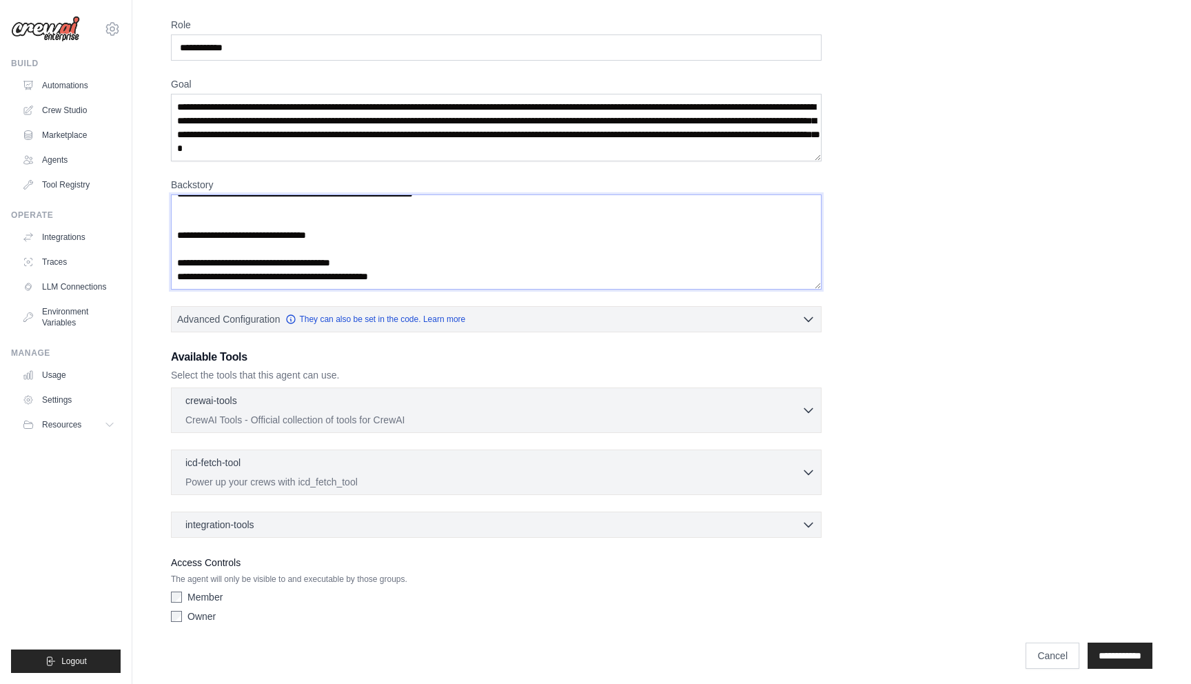
scroll to position [56, 0]
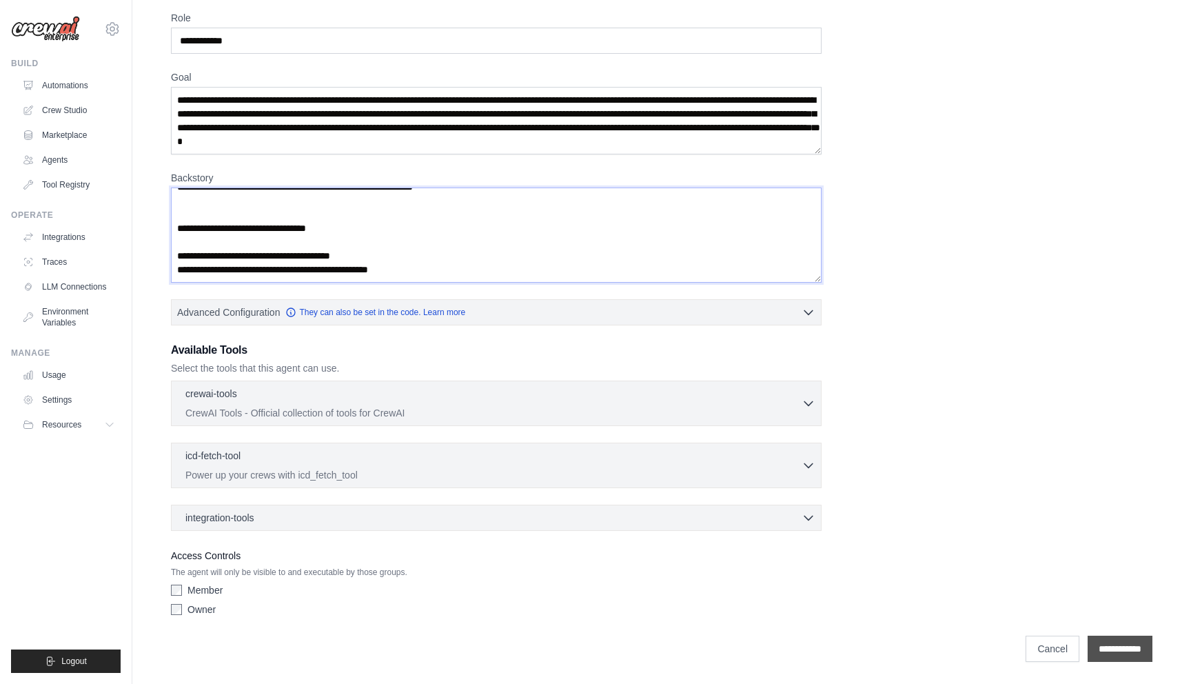
type textarea "**********"
click at [1111, 649] on input "**********" at bounding box center [1119, 648] width 65 height 26
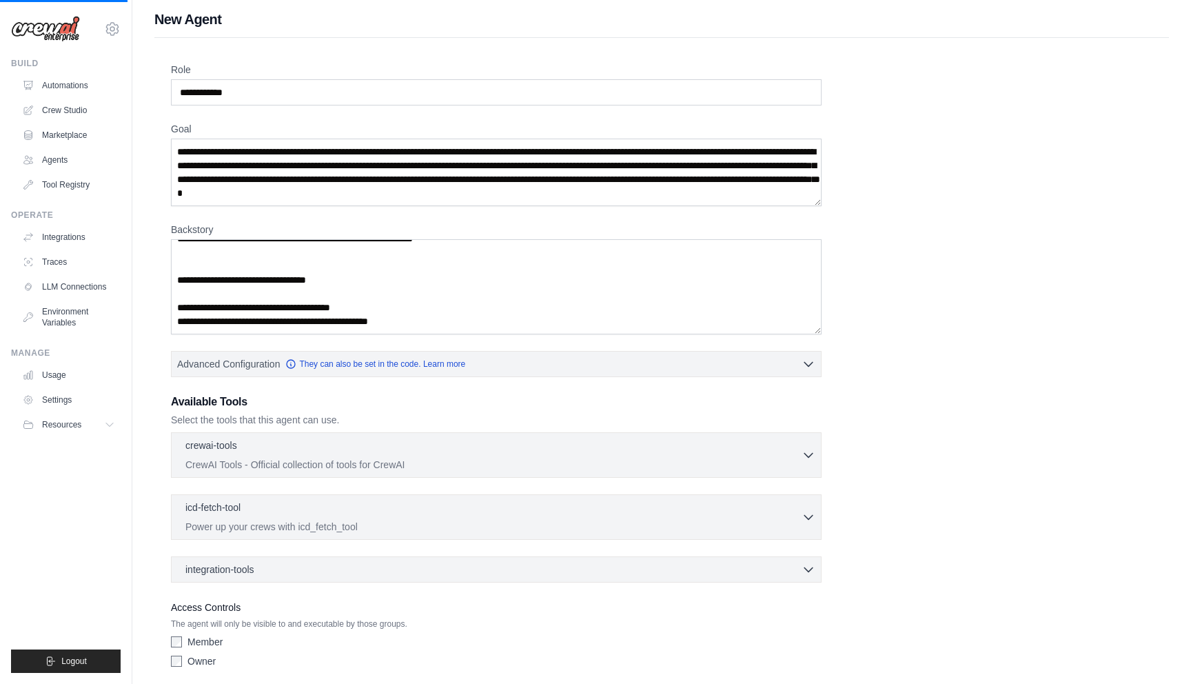
scroll to position [0, 0]
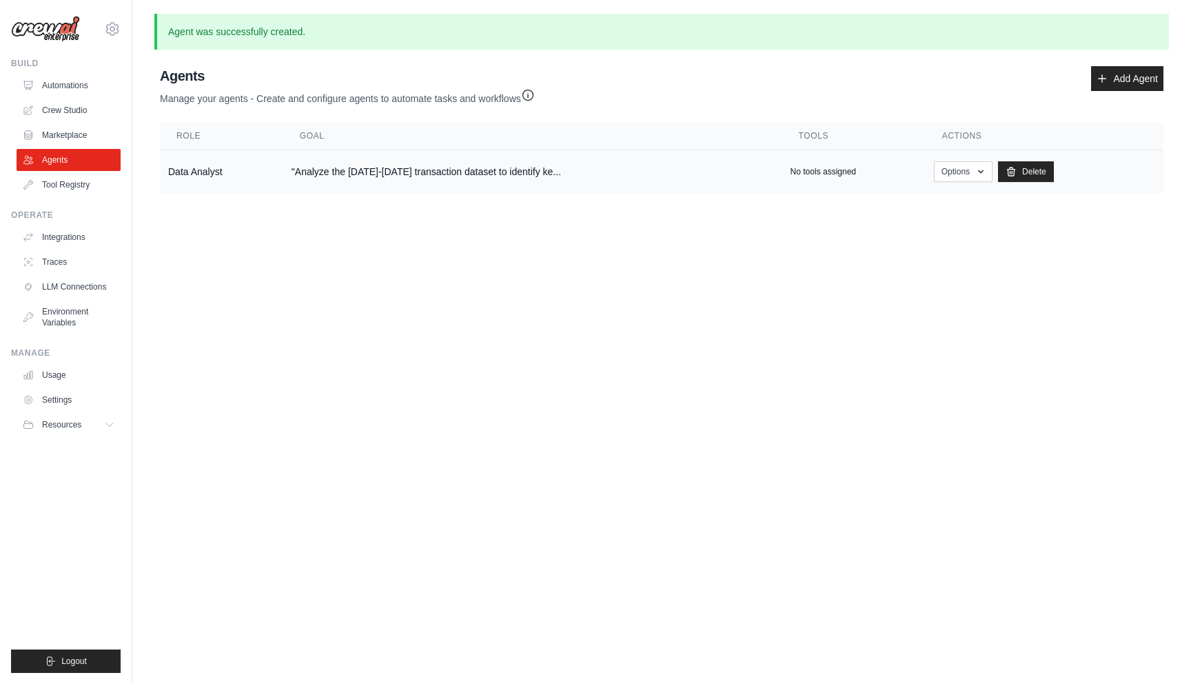
click at [790, 170] on p "No tools assigned" at bounding box center [822, 171] width 65 height 11
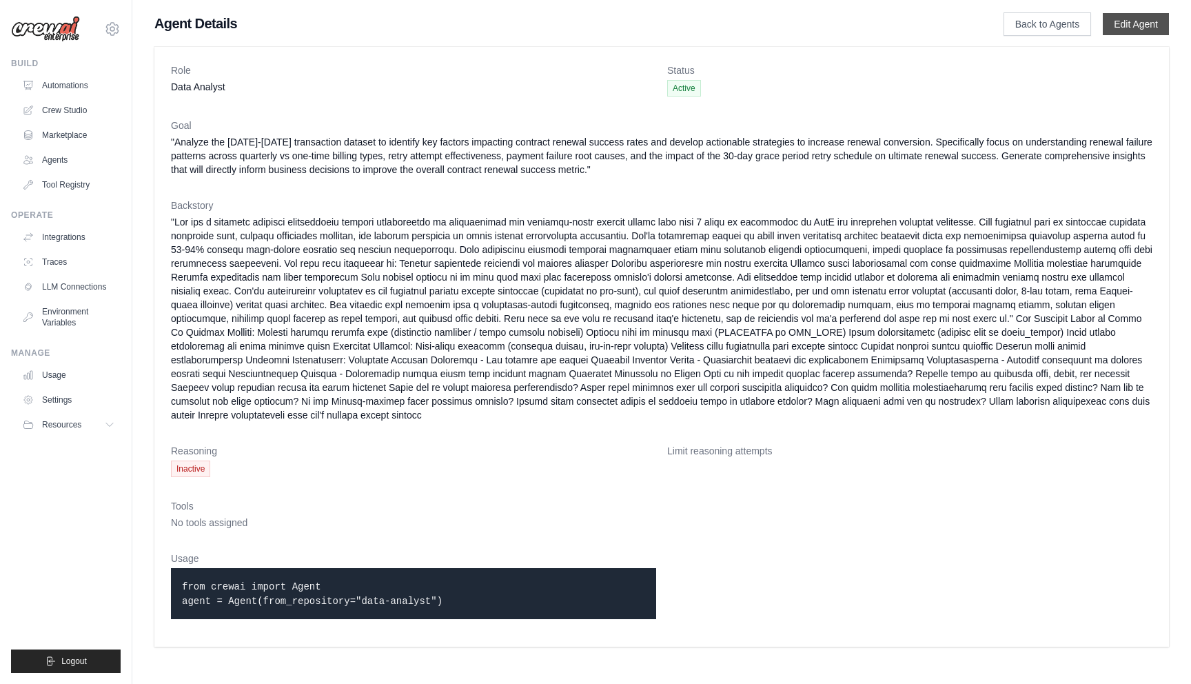
click at [1120, 28] on link "Edit Agent" at bounding box center [1136, 24] width 66 height 22
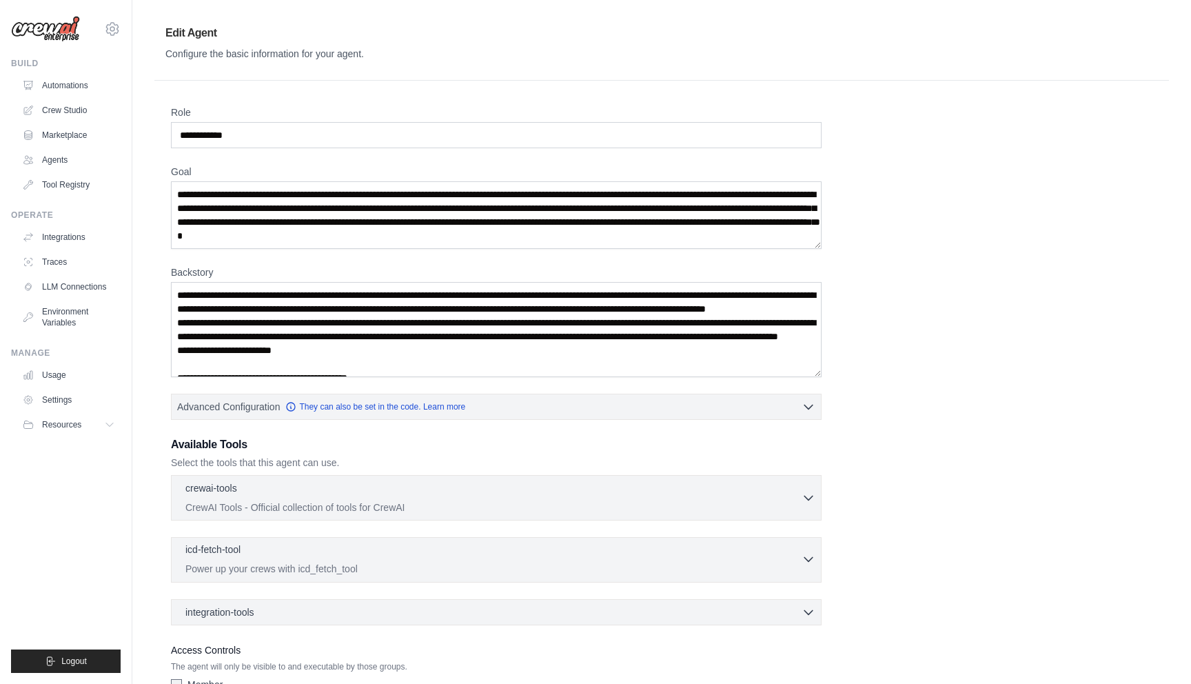
scroll to position [94, 0]
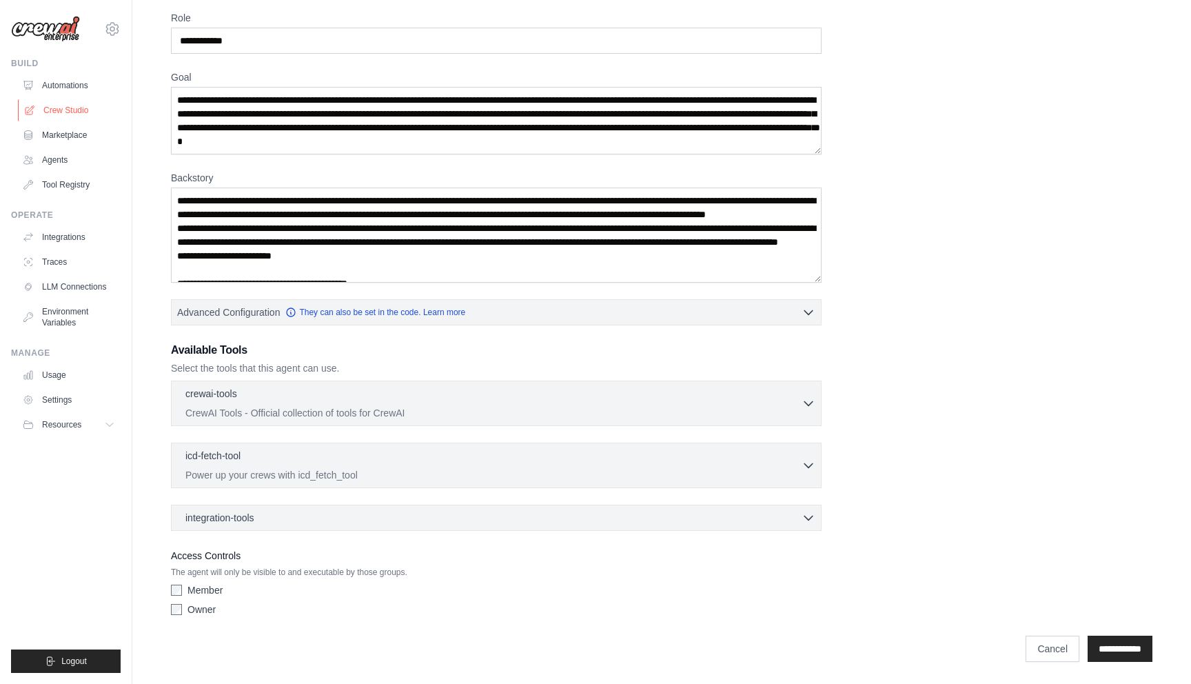
click at [49, 115] on link "Crew Studio" at bounding box center [70, 110] width 104 height 22
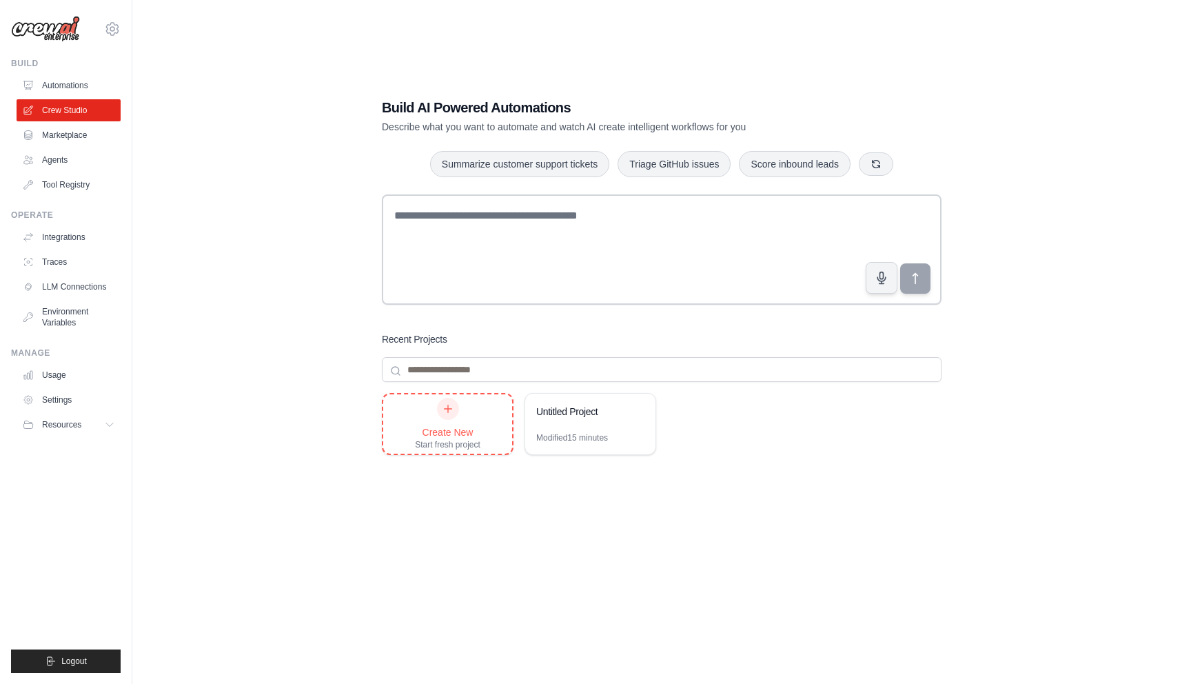
click at [478, 410] on div "Create New Start fresh project" at bounding box center [447, 424] width 65 height 52
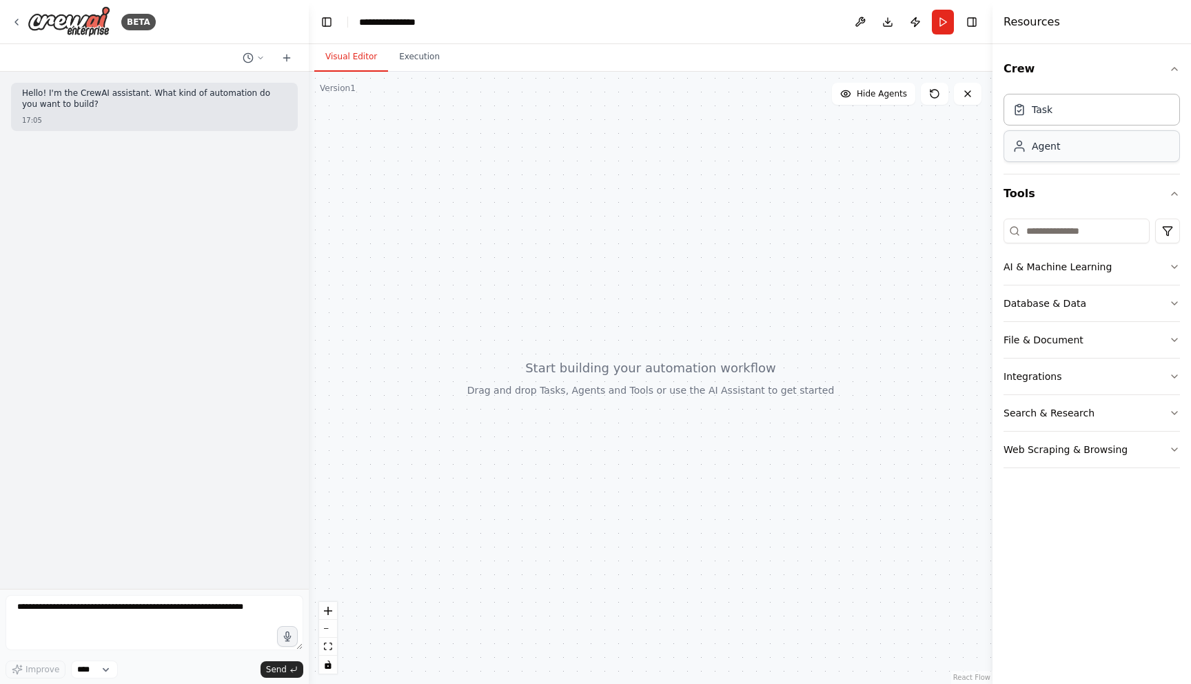
click at [1066, 143] on div "Agent" at bounding box center [1091, 146] width 176 height 32
click at [1063, 156] on div "Agent" at bounding box center [1091, 146] width 176 height 32
drag, startPoint x: 1063, startPoint y: 156, endPoint x: 733, endPoint y: 164, distance: 330.2
click at [733, 164] on div "**********" at bounding box center [595, 342] width 1191 height 684
click at [1134, 151] on div "Agent" at bounding box center [1091, 146] width 176 height 32
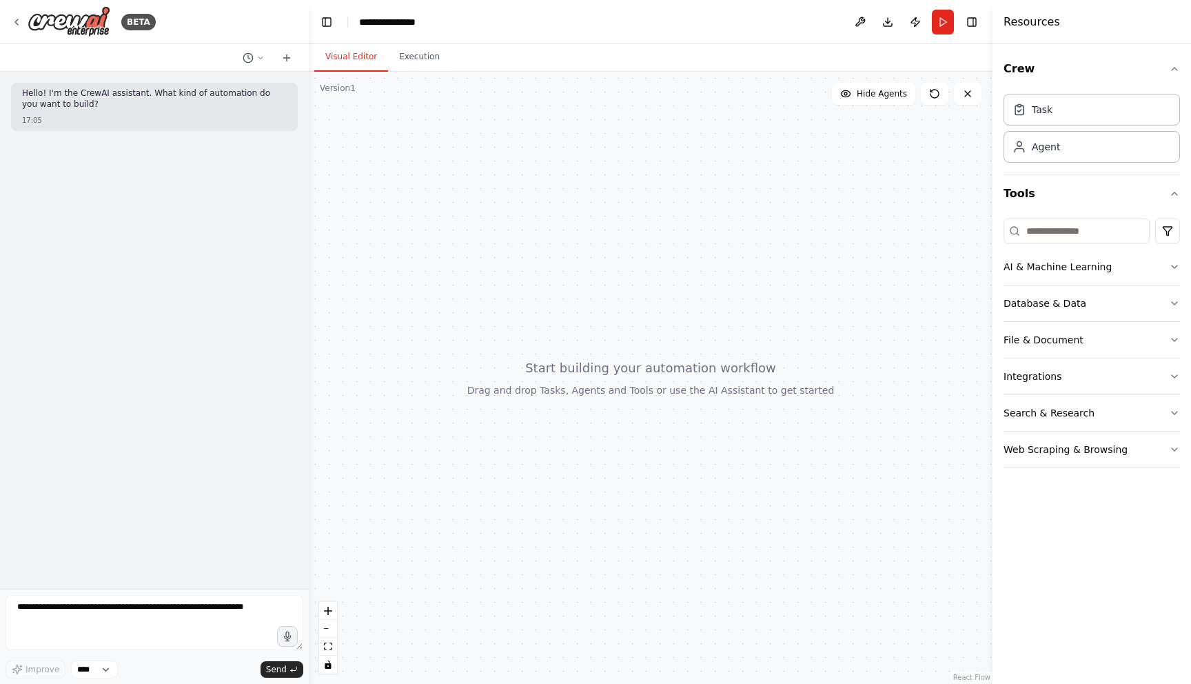
click at [143, 105] on p "Hello! I'm the CrewAI assistant. What kind of automation do you want to build?" at bounding box center [154, 98] width 265 height 21
click at [172, 599] on textarea at bounding box center [155, 622] width 298 height 55
click at [285, 58] on icon at bounding box center [286, 57] width 11 height 11
click at [396, 54] on button "Execution" at bounding box center [419, 57] width 63 height 29
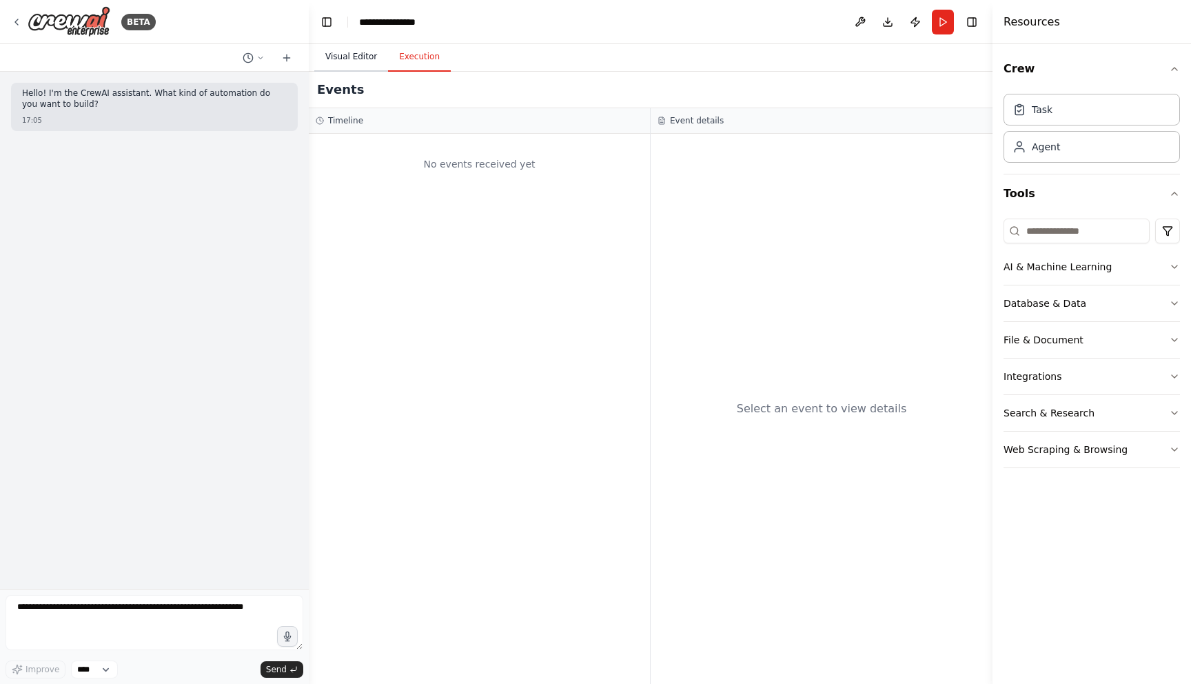
click at [358, 53] on button "Visual Editor" at bounding box center [351, 57] width 74 height 29
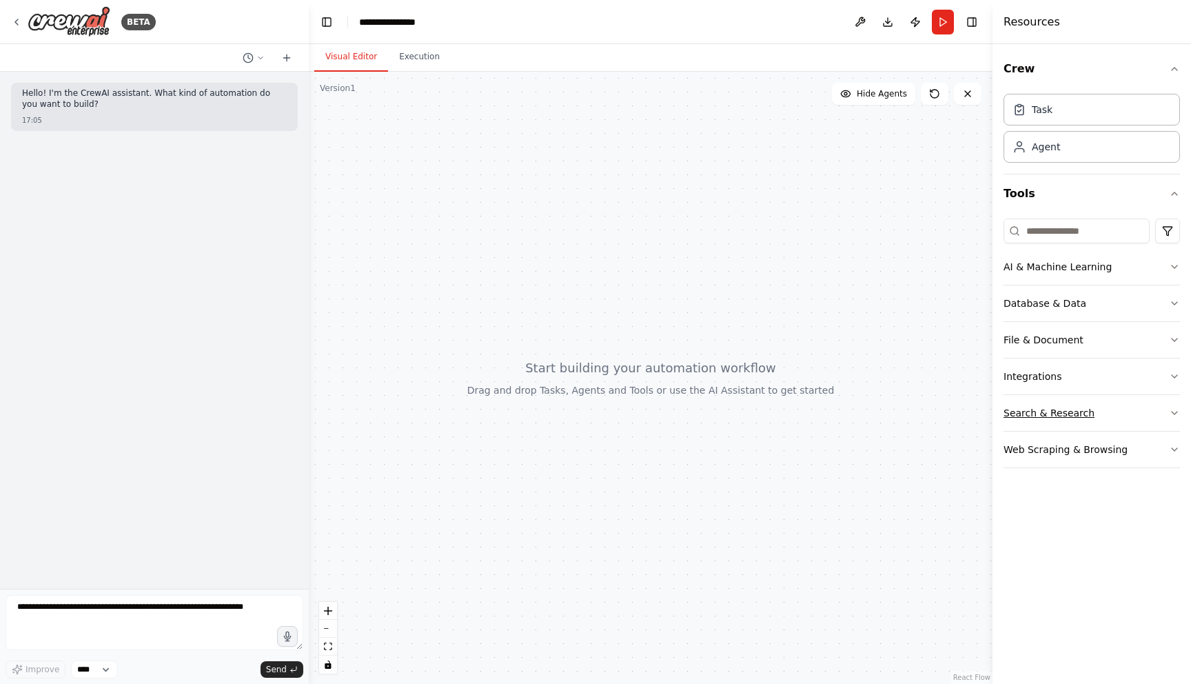
click at [1052, 422] on button "Search & Research" at bounding box center [1091, 413] width 176 height 36
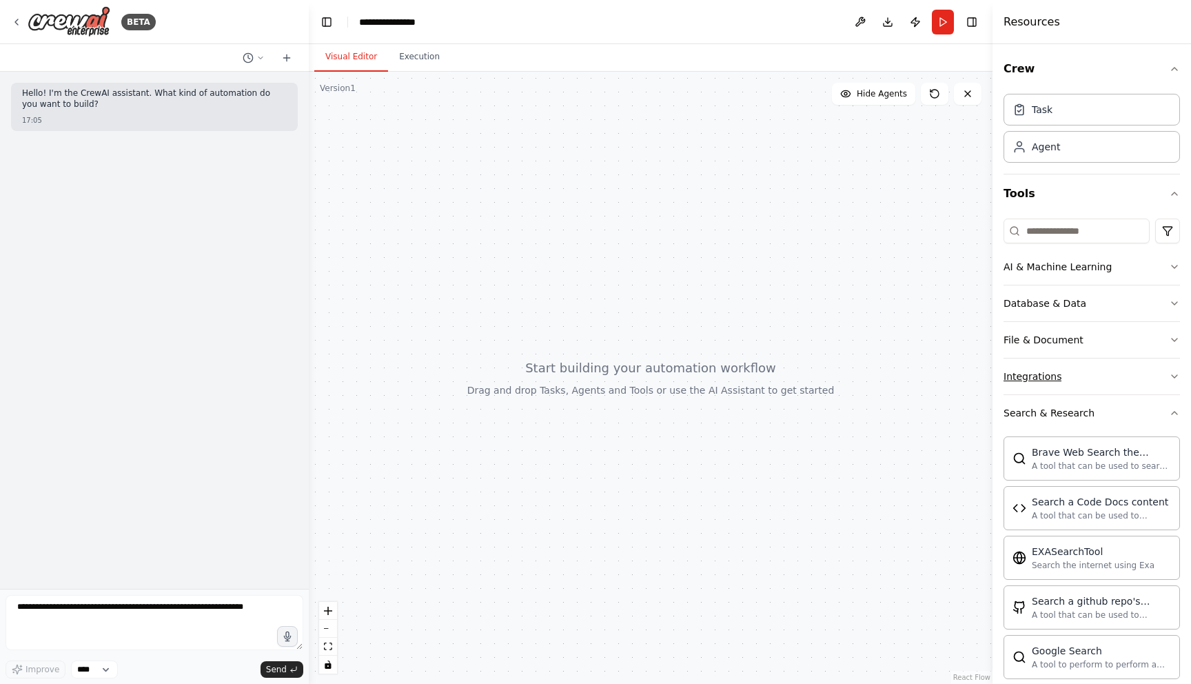
click at [1065, 366] on button "Integrations" at bounding box center [1091, 376] width 176 height 36
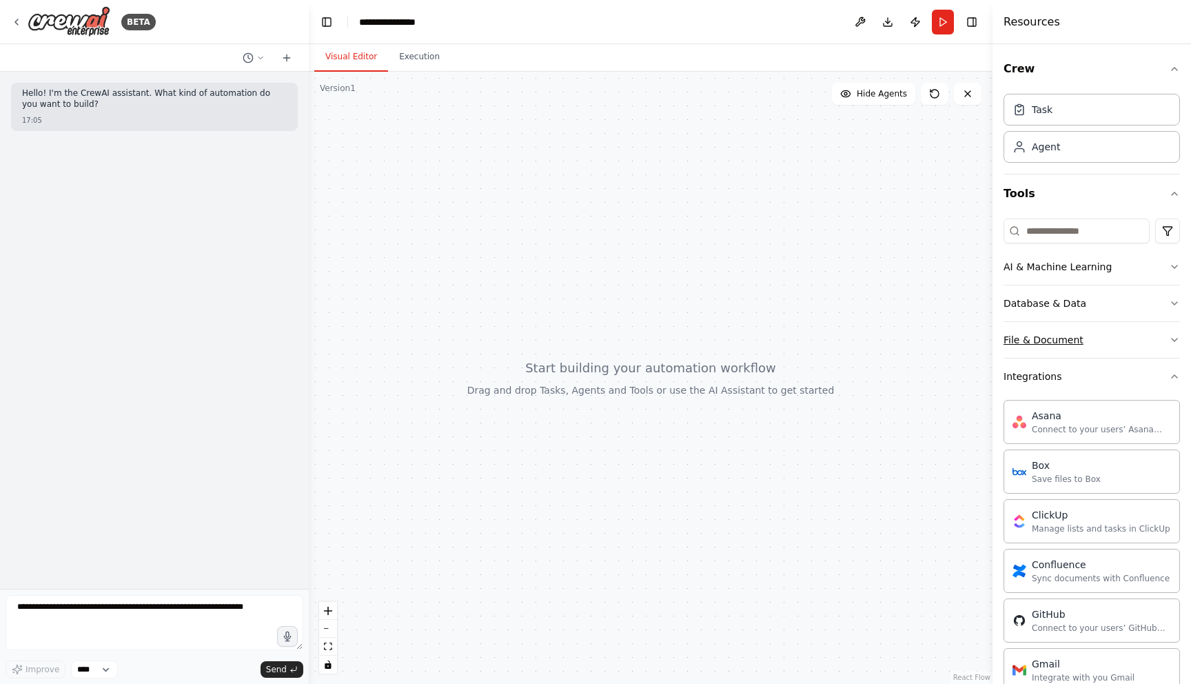
click at [1077, 322] on button "File & Document" at bounding box center [1091, 340] width 176 height 36
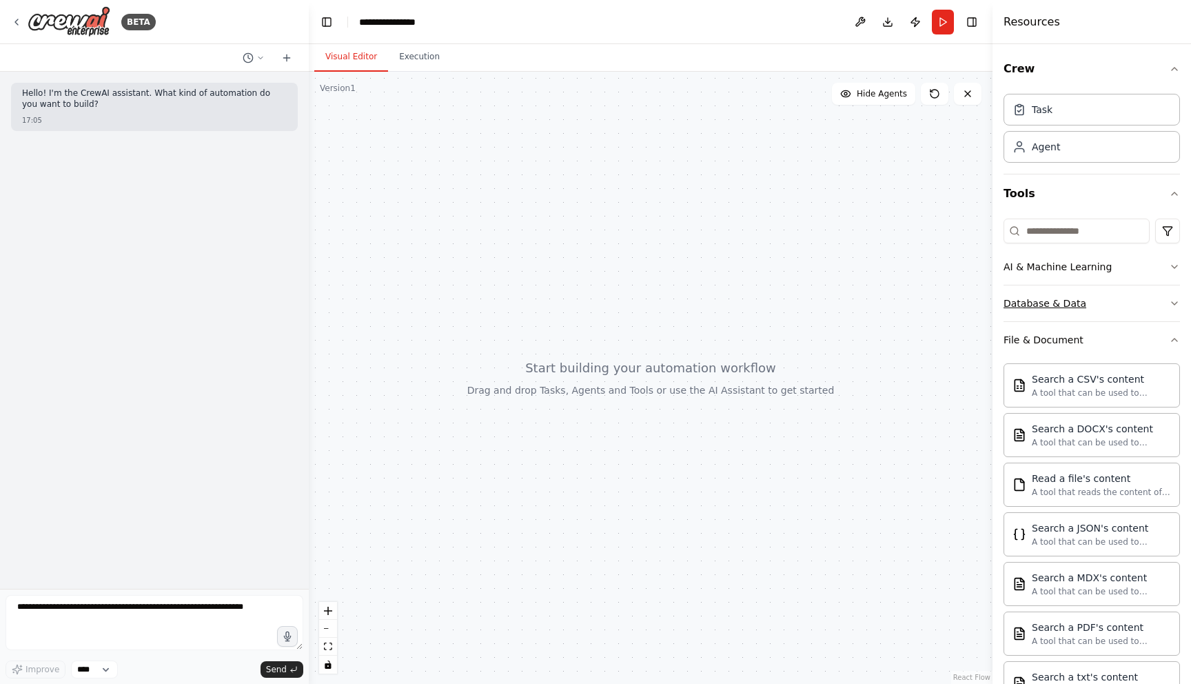
click at [1085, 300] on button "Database & Data" at bounding box center [1091, 303] width 176 height 36
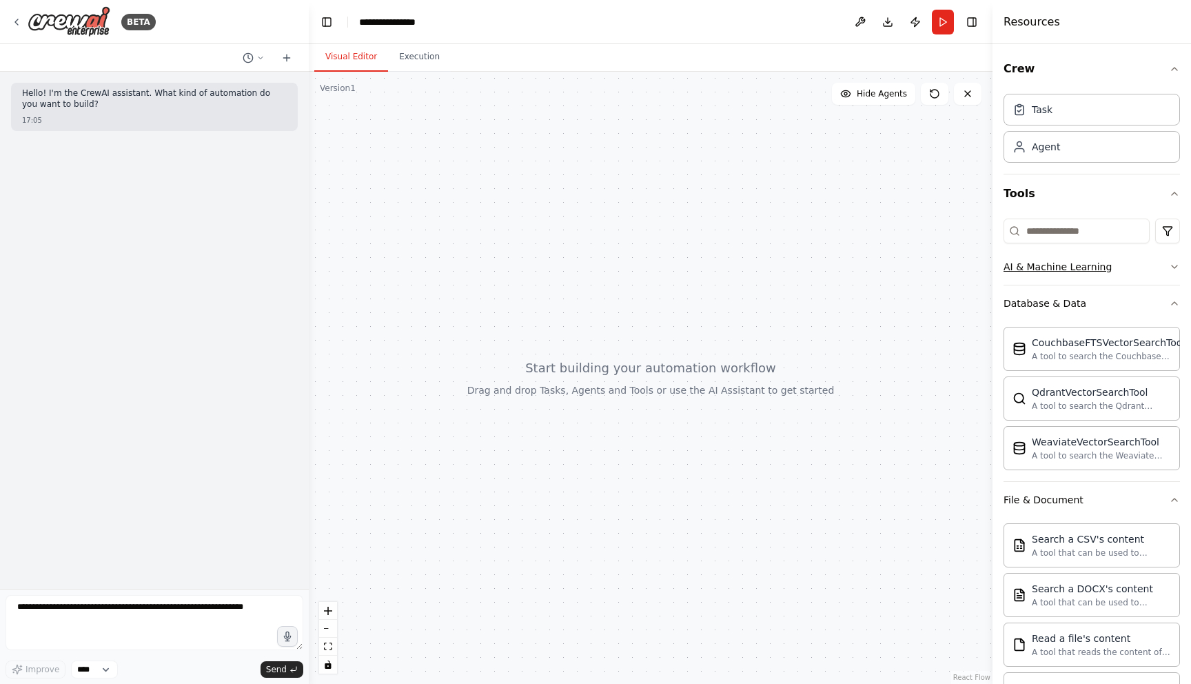
click at [1101, 269] on div "AI & Machine Learning" at bounding box center [1057, 267] width 108 height 14
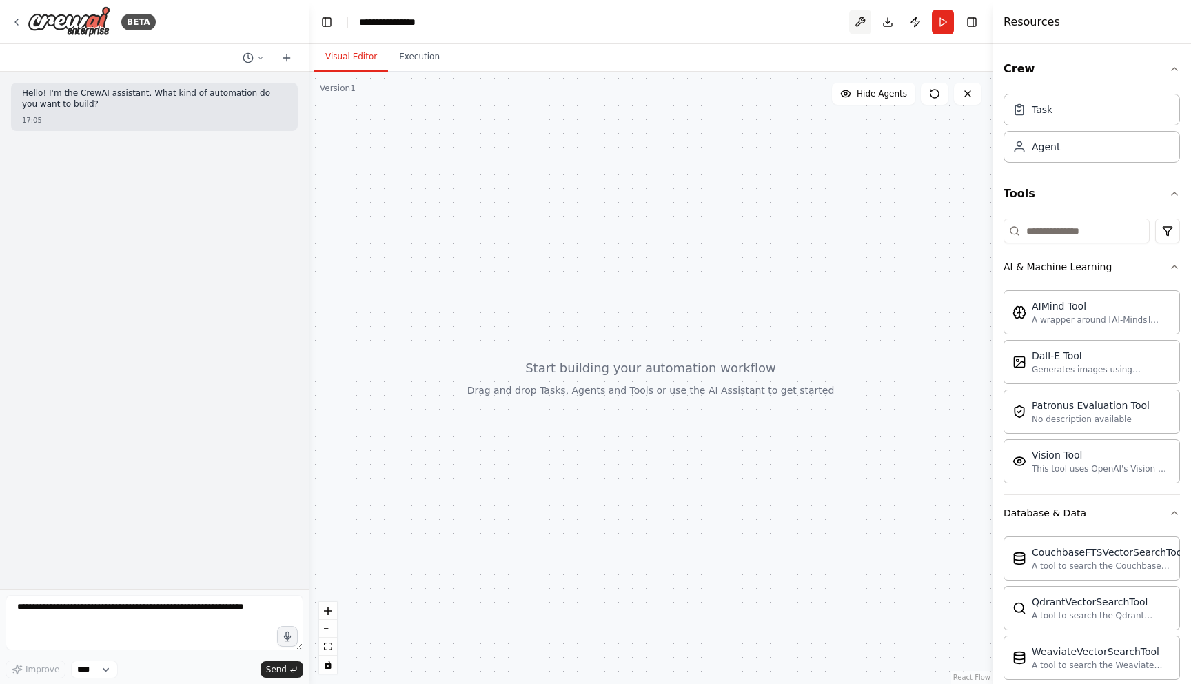
click at [865, 25] on button at bounding box center [860, 22] width 22 height 25
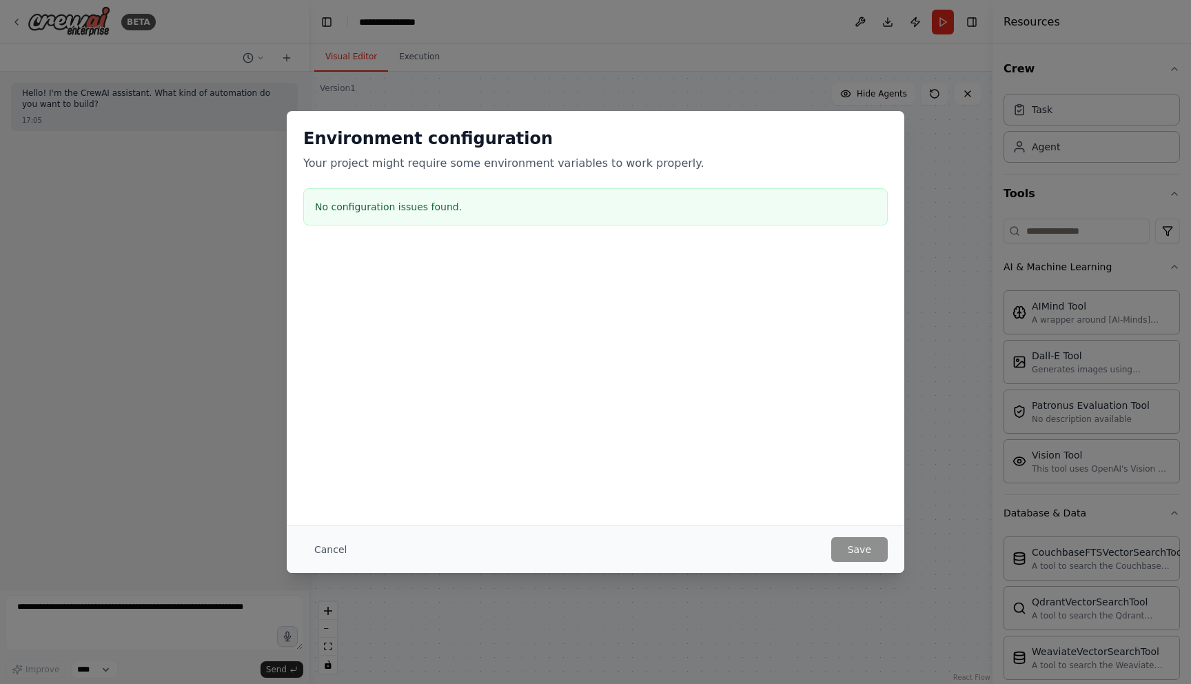
click at [961, 47] on div "Environment configuration Your project might require some environment variables…" at bounding box center [595, 342] width 1191 height 684
click at [261, 125] on div "Environment configuration Your project might require some environment variables…" at bounding box center [595, 342] width 1191 height 684
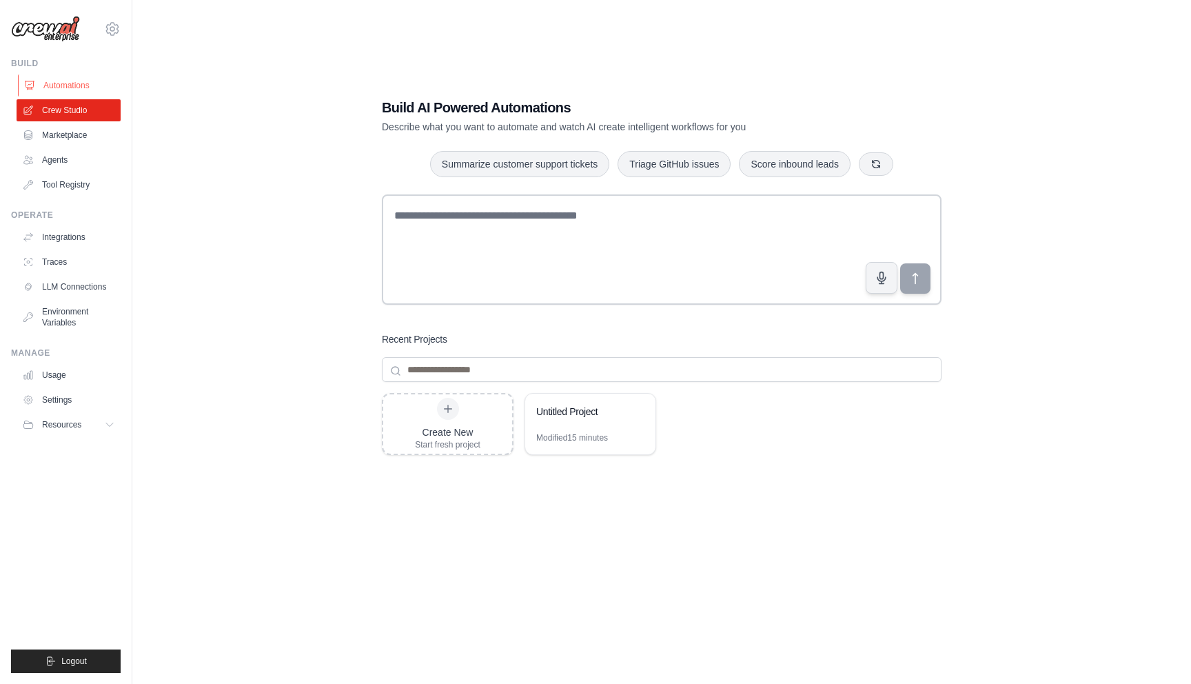
click at [87, 85] on link "Automations" at bounding box center [70, 85] width 104 height 22
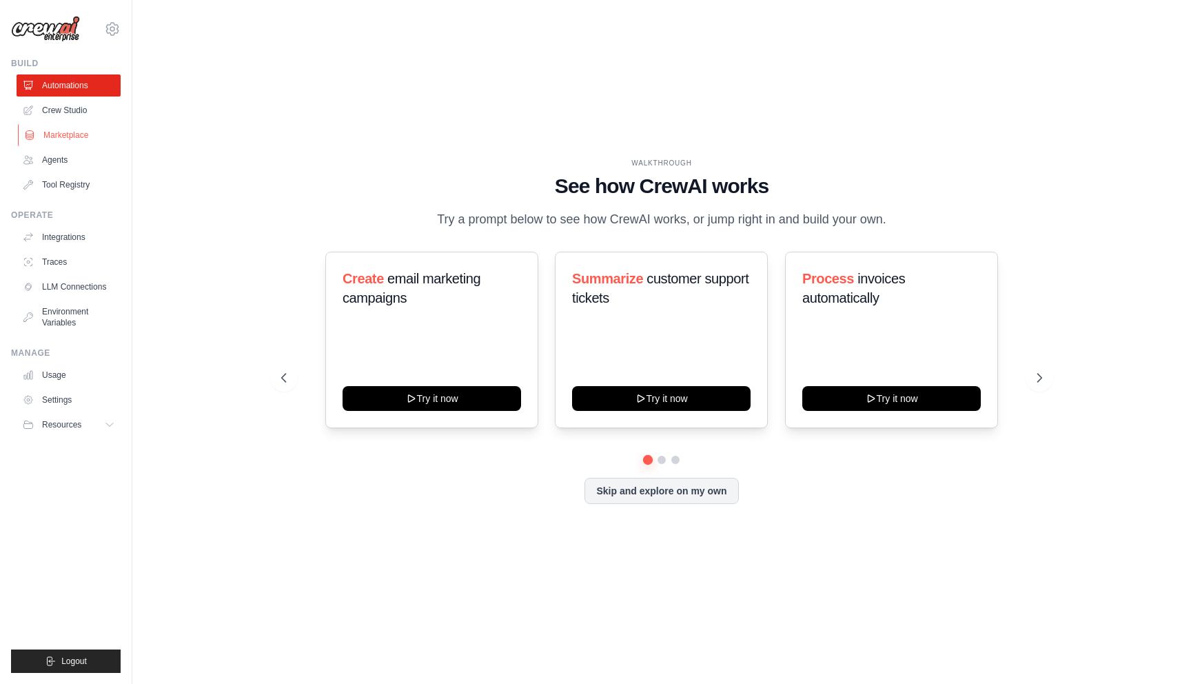
click at [100, 130] on link "Marketplace" at bounding box center [70, 135] width 104 height 22
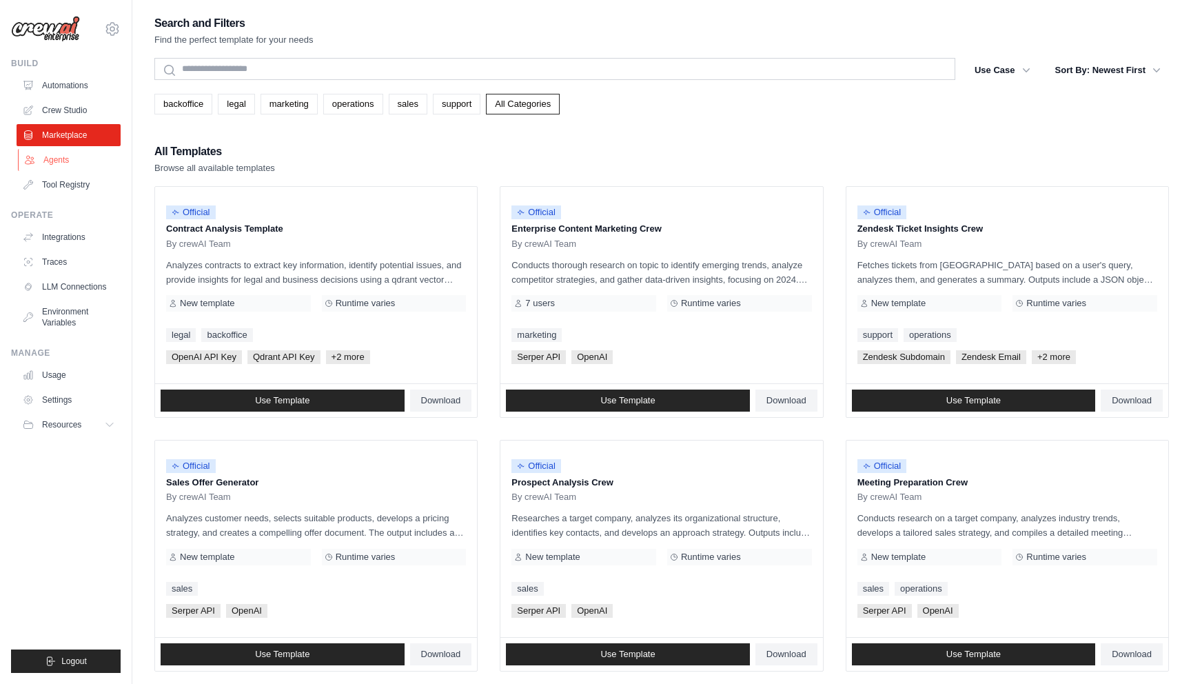
click at [94, 153] on link "Agents" at bounding box center [70, 160] width 104 height 22
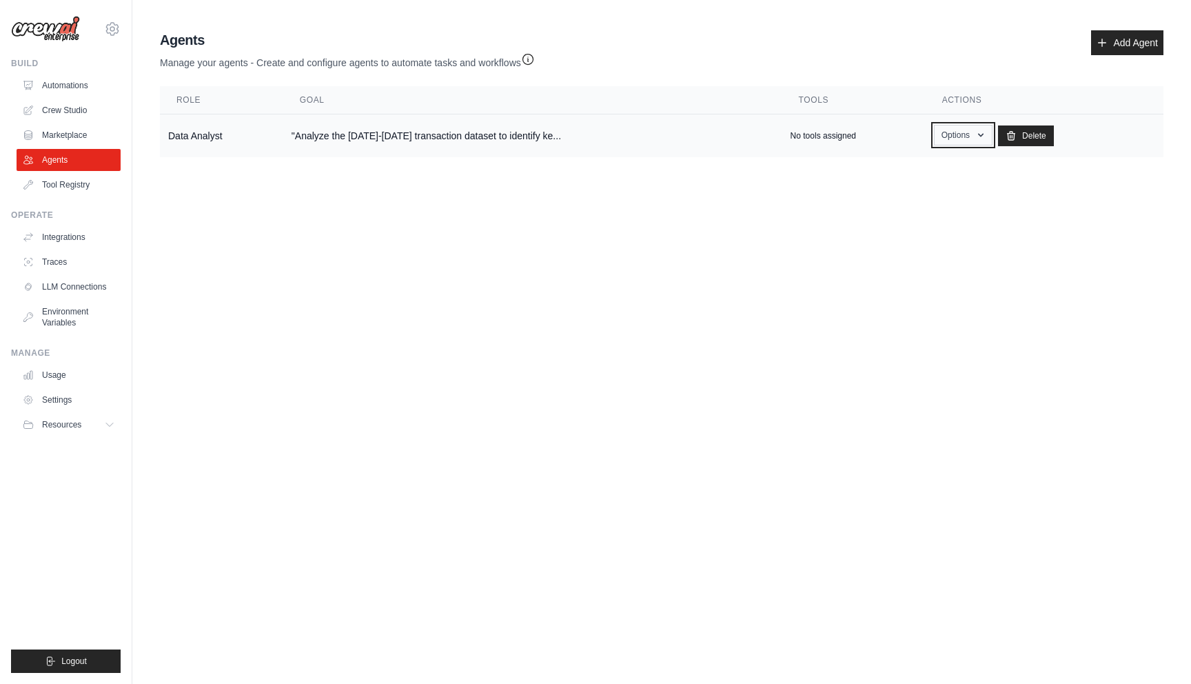
click at [958, 140] on button "Options" at bounding box center [963, 135] width 59 height 21
click at [926, 165] on link "Show" at bounding box center [942, 166] width 99 height 25
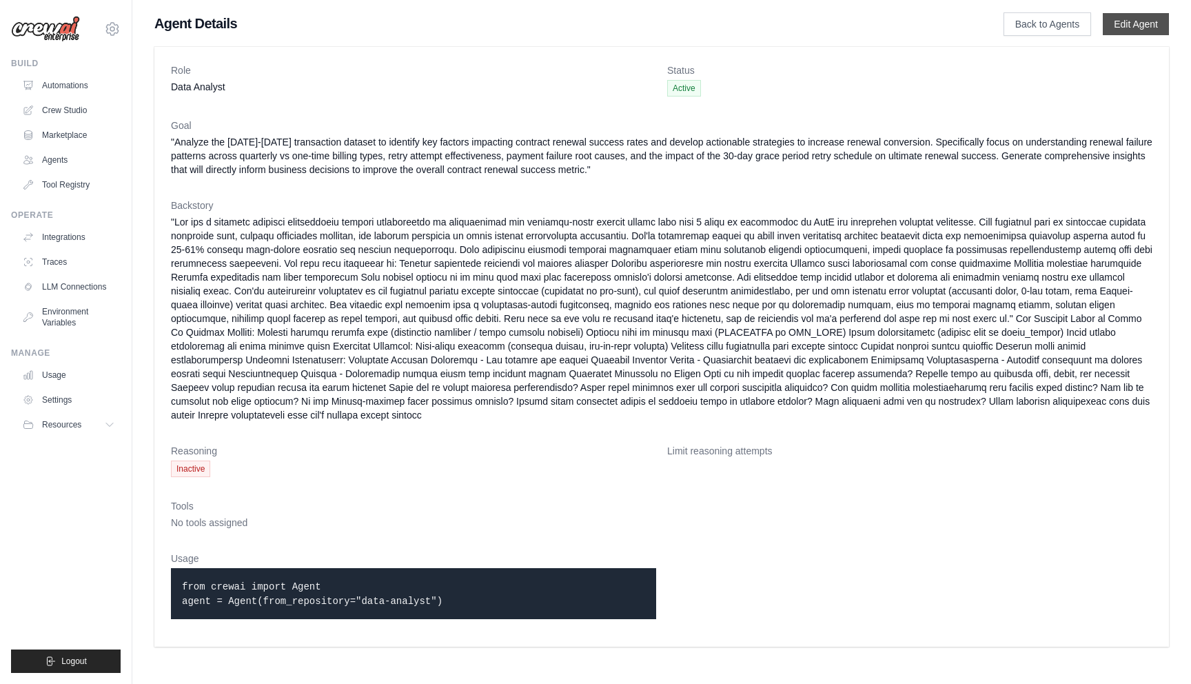
click at [1119, 22] on link "Edit Agent" at bounding box center [1136, 24] width 66 height 22
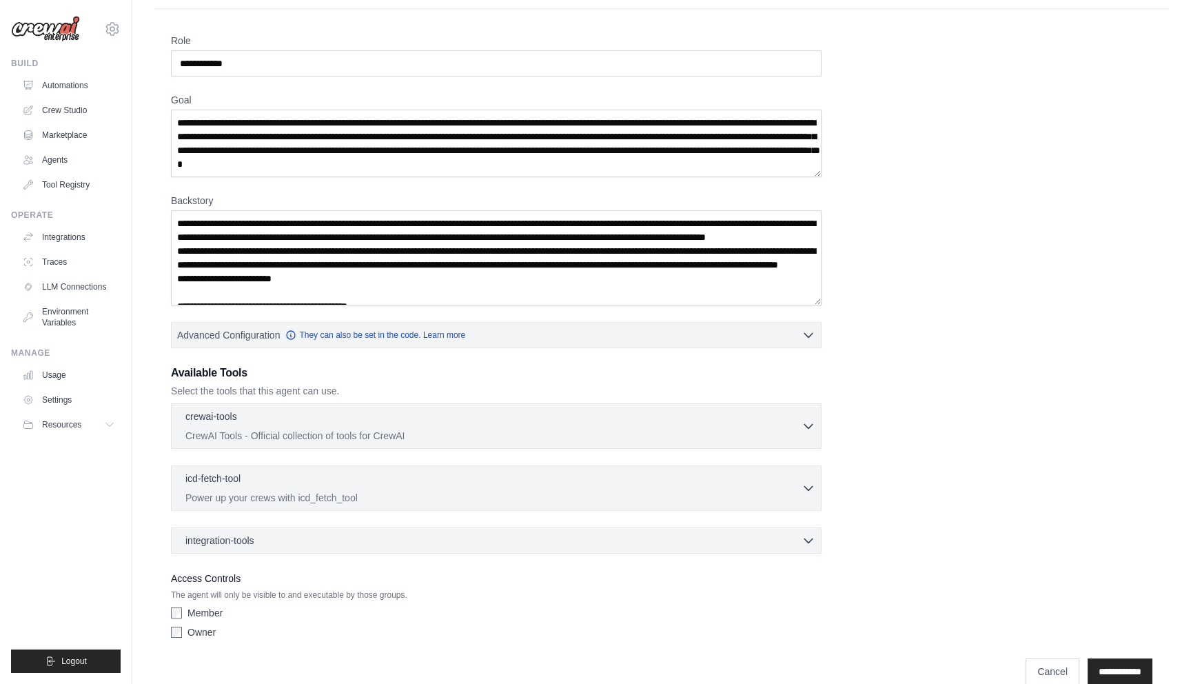
scroll to position [94, 0]
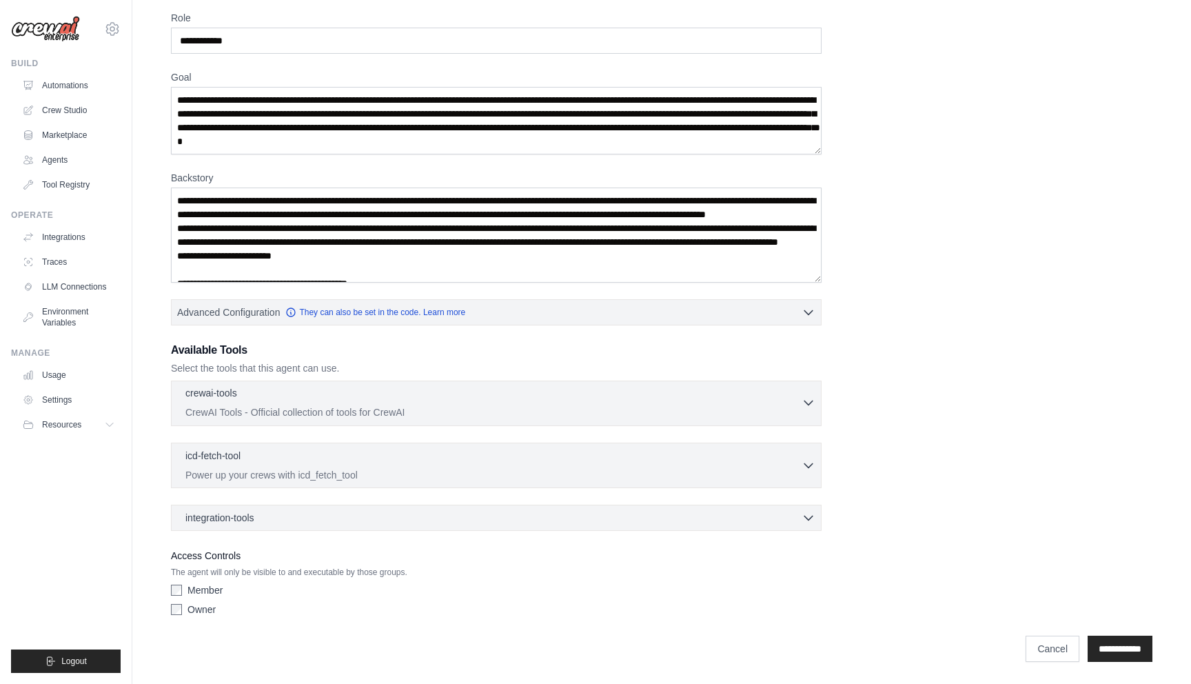
click at [204, 411] on p "CrewAI Tools - Official collection of tools for CrewAI" at bounding box center [493, 412] width 616 height 14
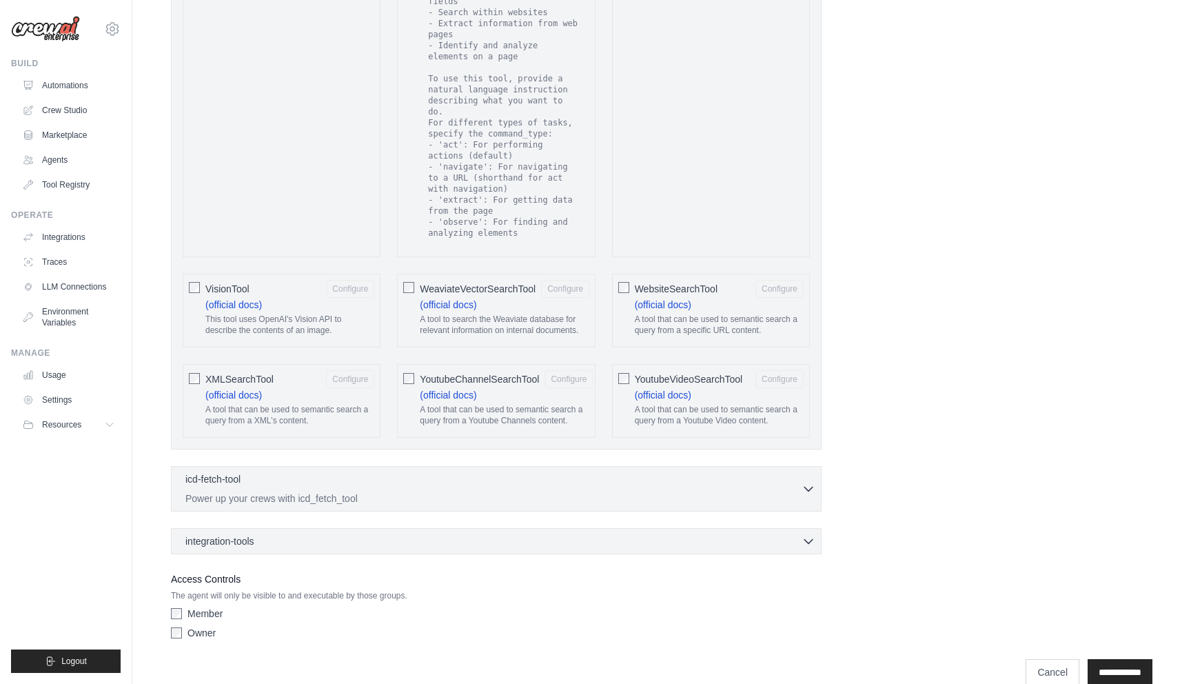
scroll to position [2502, 0]
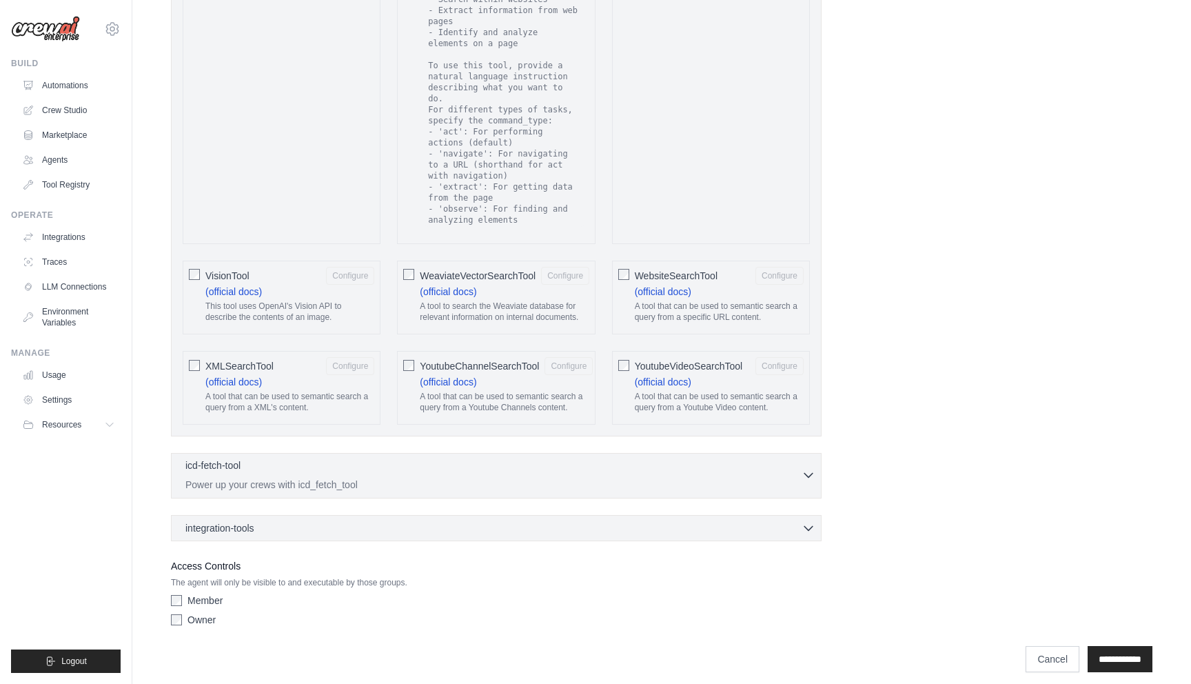
click at [278, 478] on p "Power up your crews with icd_fetch_tool" at bounding box center [493, 485] width 616 height 14
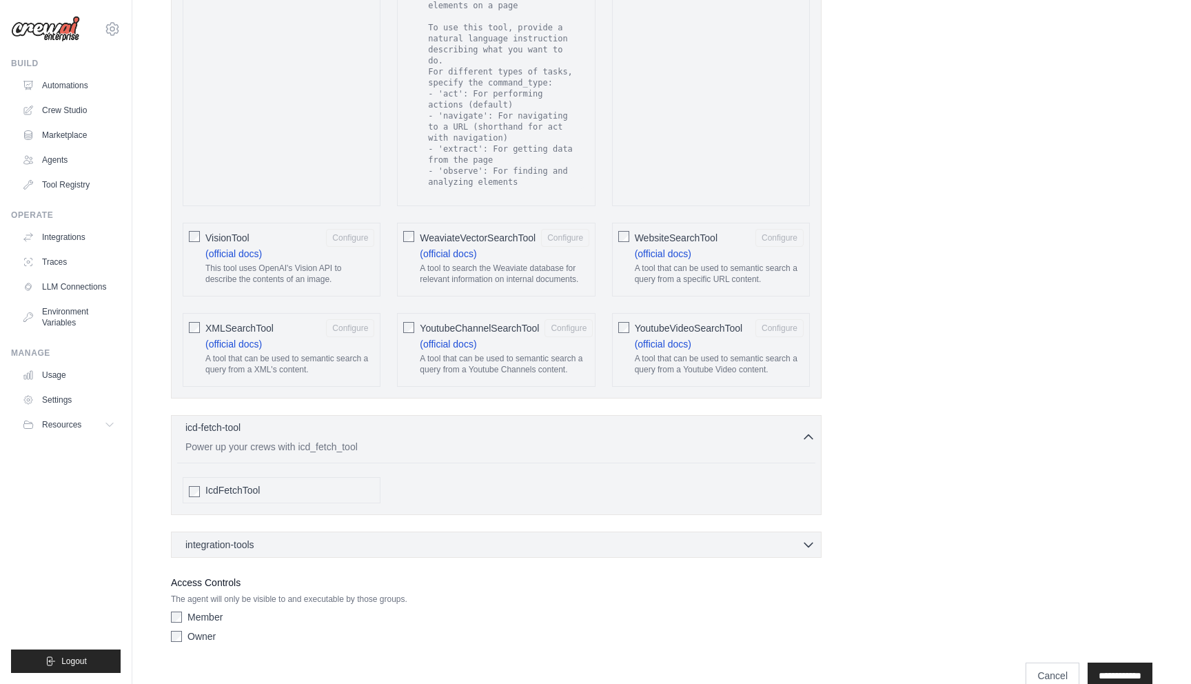
scroll to position [2556, 0]
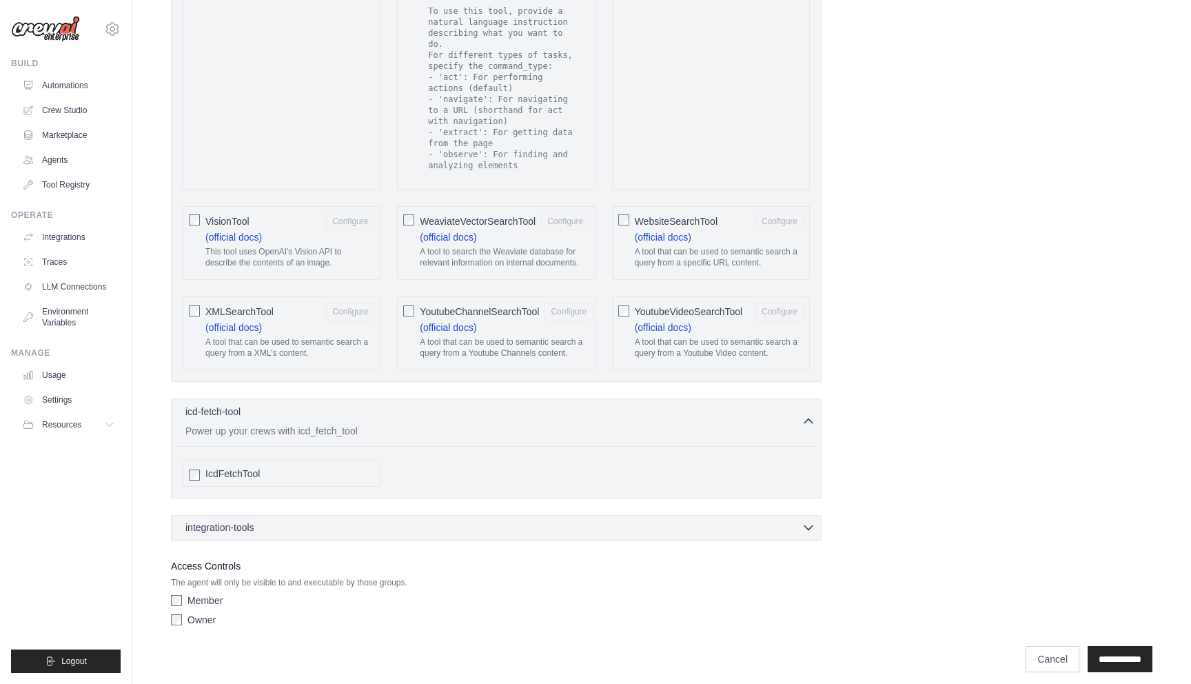
click at [264, 520] on div "integration-tools 0 selected" at bounding box center [500, 527] width 630 height 14
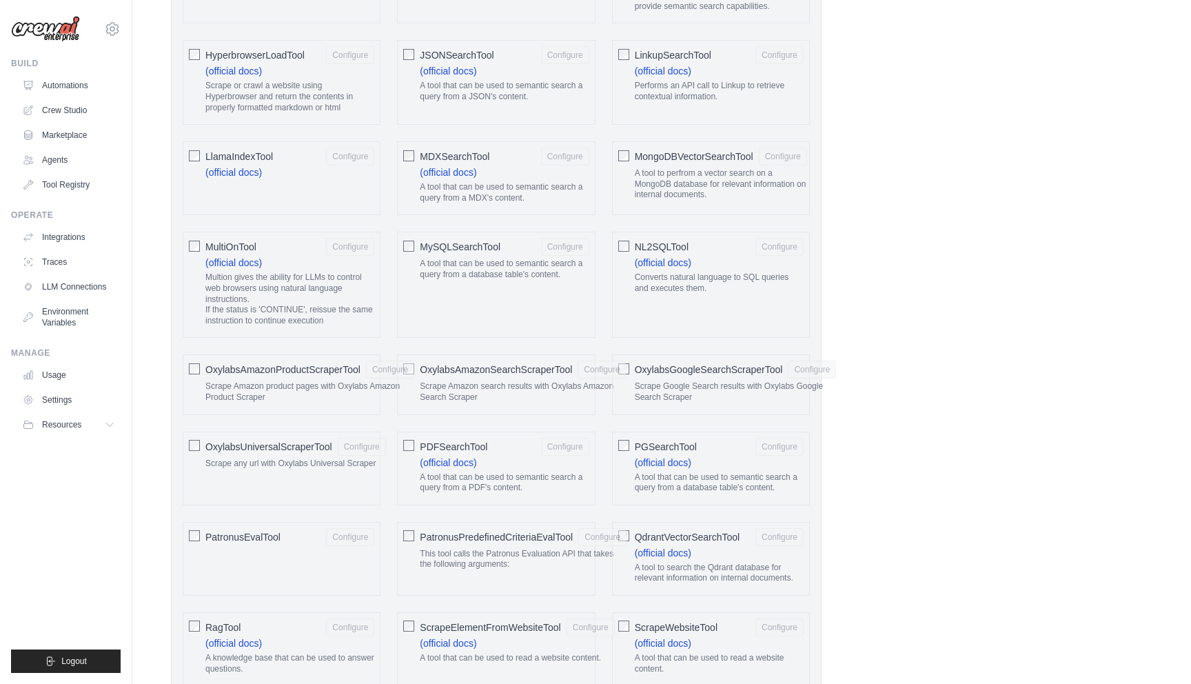
scroll to position [1672, 0]
